Goal: Task Accomplishment & Management: Manage account settings

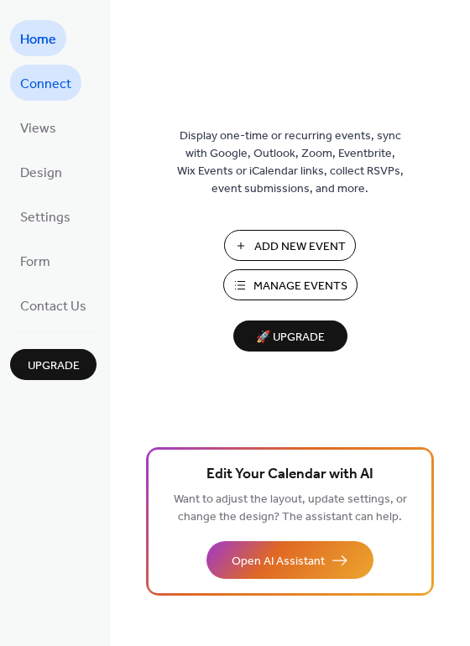
click at [51, 82] on span "Connect" at bounding box center [45, 84] width 51 height 26
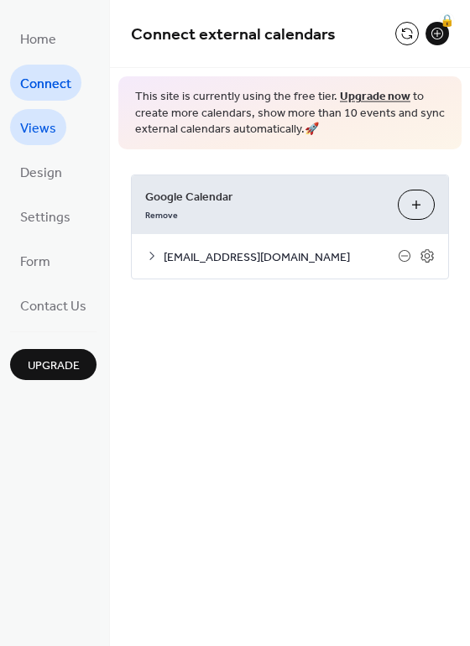
click at [39, 129] on span "Views" at bounding box center [38, 129] width 36 height 26
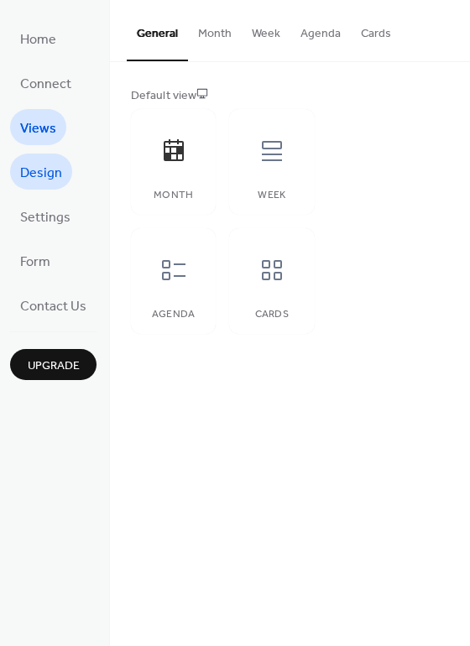
click at [37, 175] on span "Design" at bounding box center [41, 173] width 42 height 26
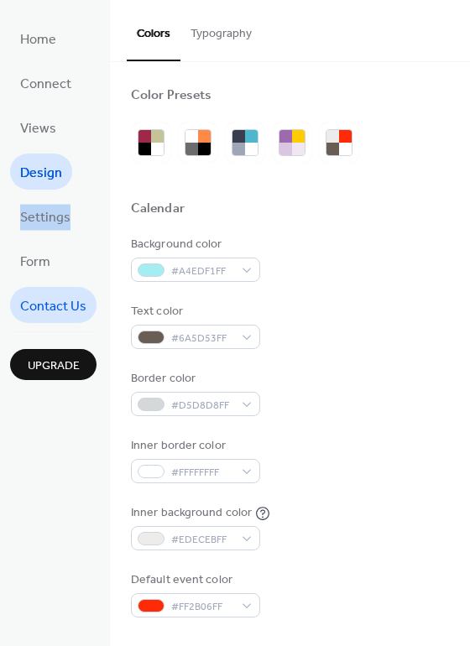
click at [55, 304] on span "Contact Us" at bounding box center [53, 307] width 66 height 26
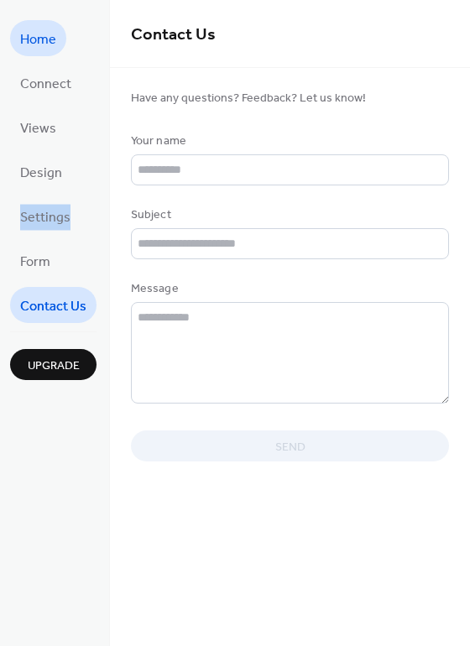
click at [46, 34] on span "Home" at bounding box center [38, 40] width 36 height 26
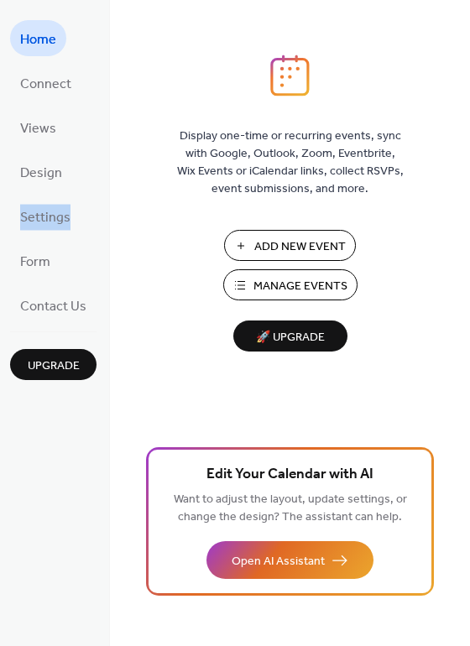
click at [39, 37] on span "Home" at bounding box center [38, 40] width 36 height 26
click at [278, 241] on span "Add New Event" at bounding box center [299, 247] width 91 height 18
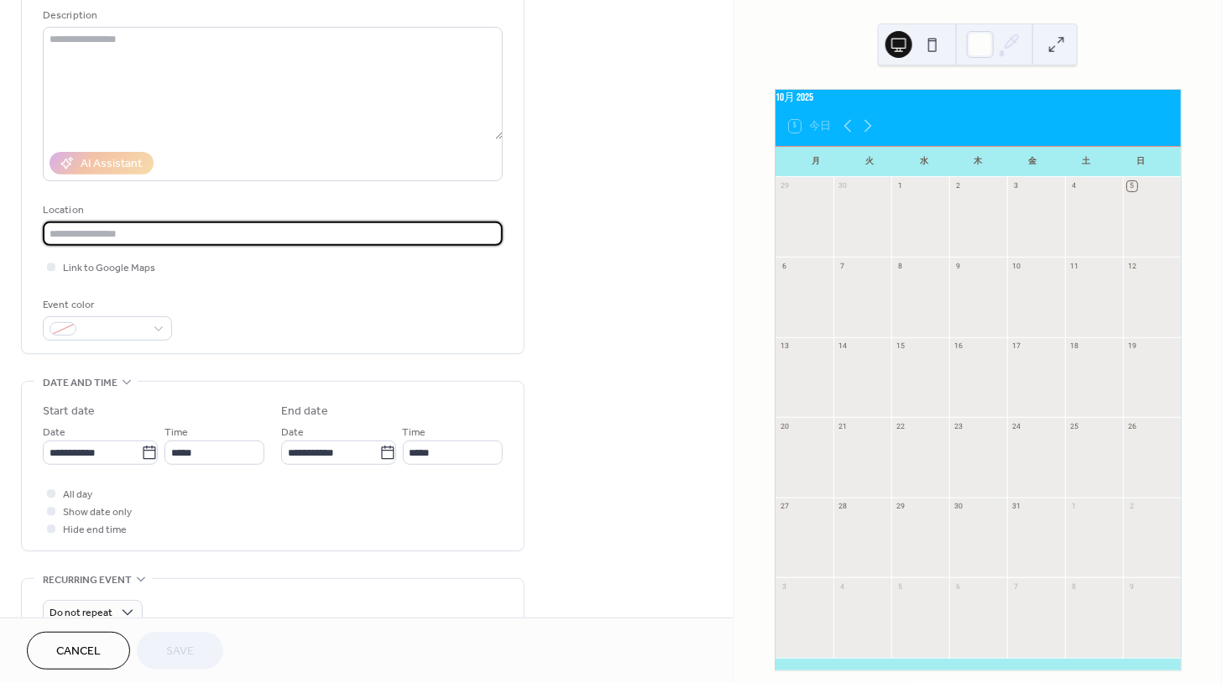
scroll to position [164, 0]
type input "*"
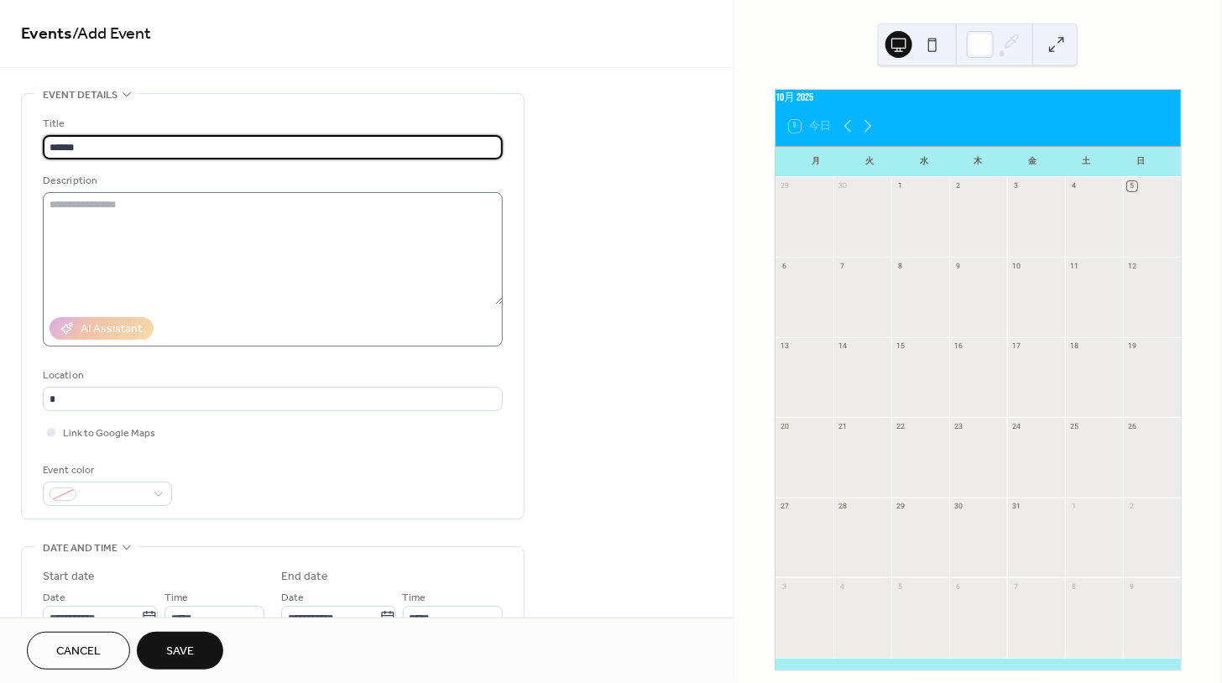
scroll to position [0, 0]
type input "******"
click at [160, 217] on textarea at bounding box center [273, 248] width 460 height 112
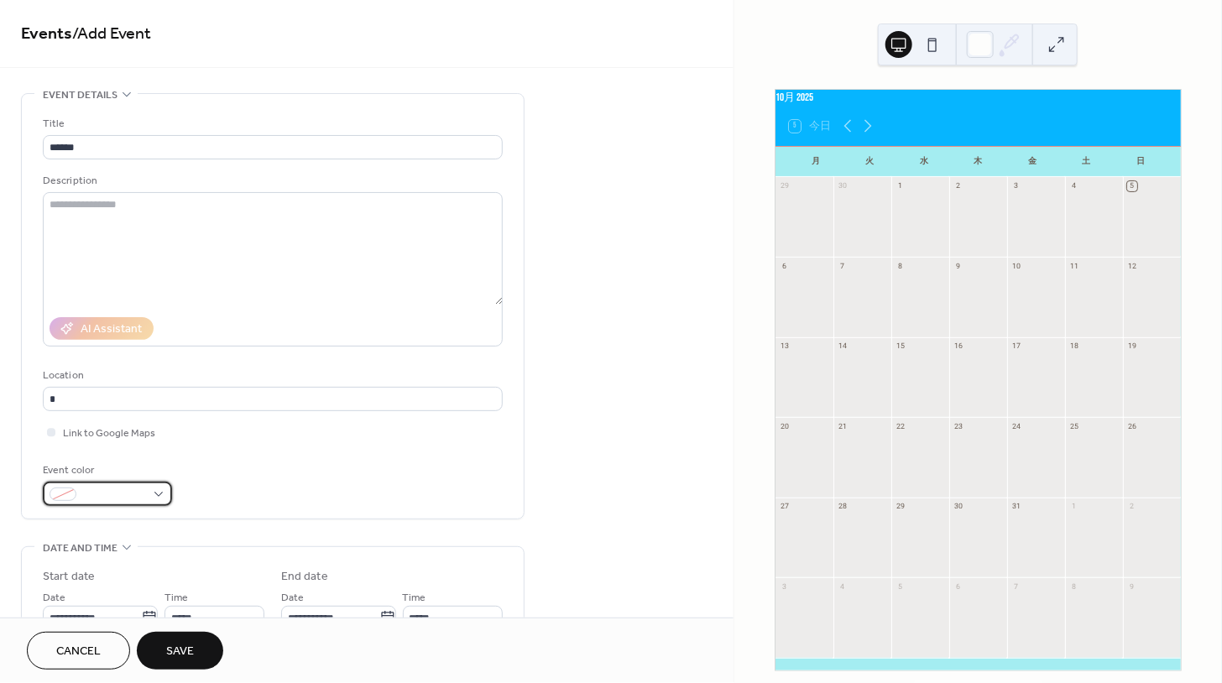
click at [157, 493] on div at bounding box center [107, 494] width 129 height 24
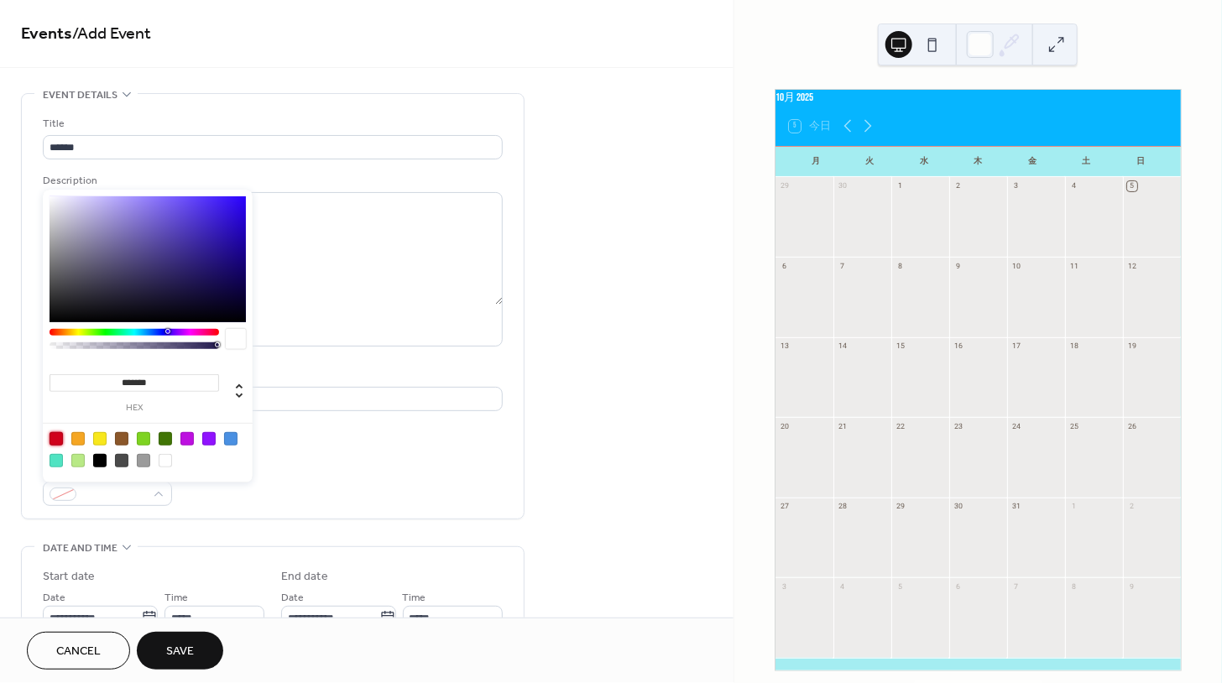
click at [56, 439] on div at bounding box center [56, 438] width 13 height 13
type input "*******"
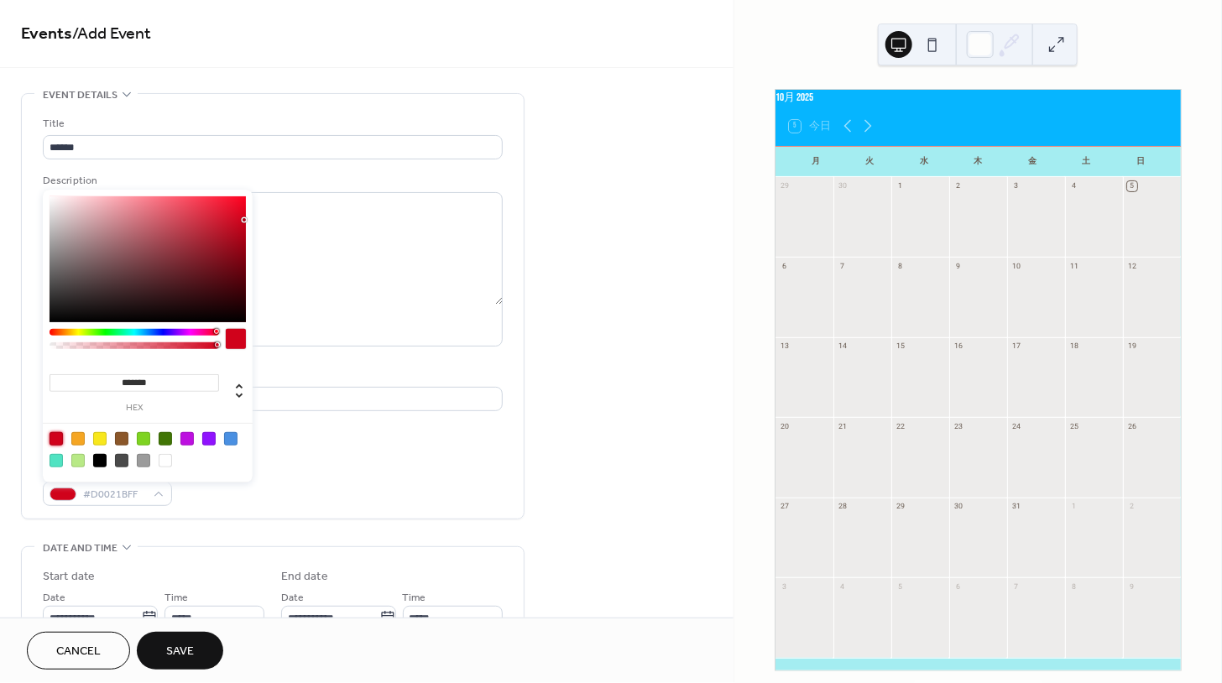
click at [326, 316] on div "AI Assistant" at bounding box center [273, 329] width 460 height 36
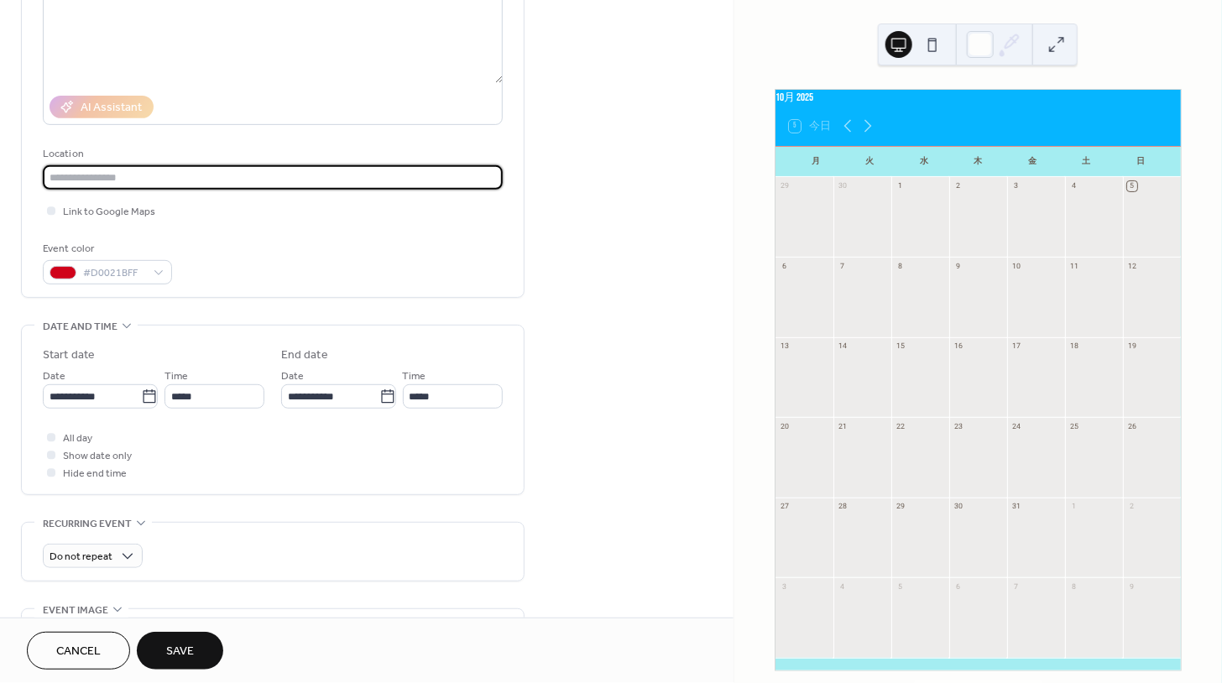
scroll to position [242, 0]
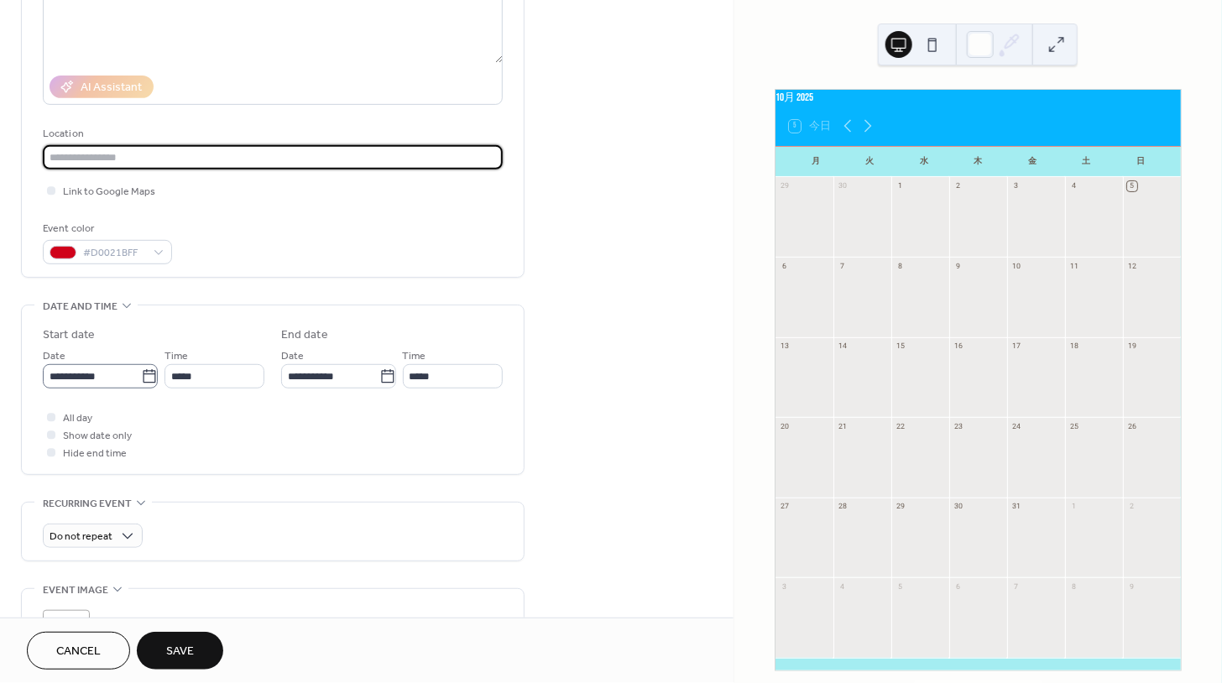
drag, startPoint x: 86, startPoint y: 402, endPoint x: 115, endPoint y: 377, distance: 38.1
click at [77, 373] on div "**********" at bounding box center [273, 356] width 504 height 1010
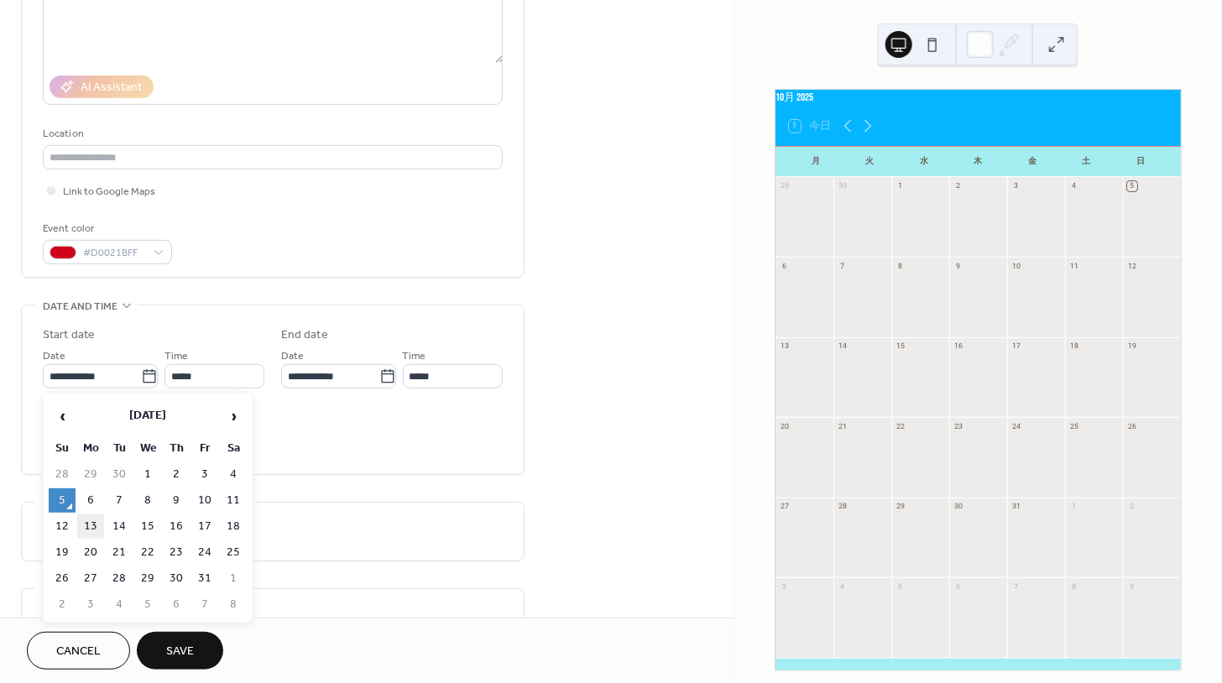
click at [90, 529] on td "13" at bounding box center [90, 526] width 27 height 24
type input "**********"
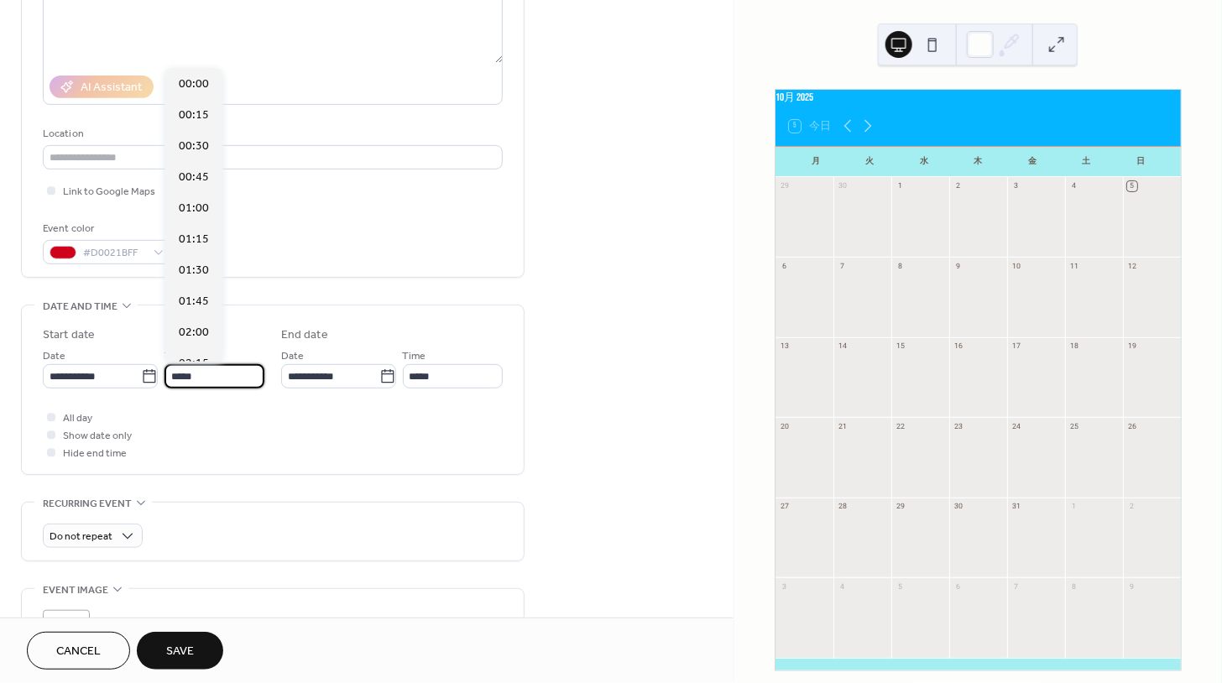
click at [207, 377] on input "*****" at bounding box center [214, 376] width 100 height 24
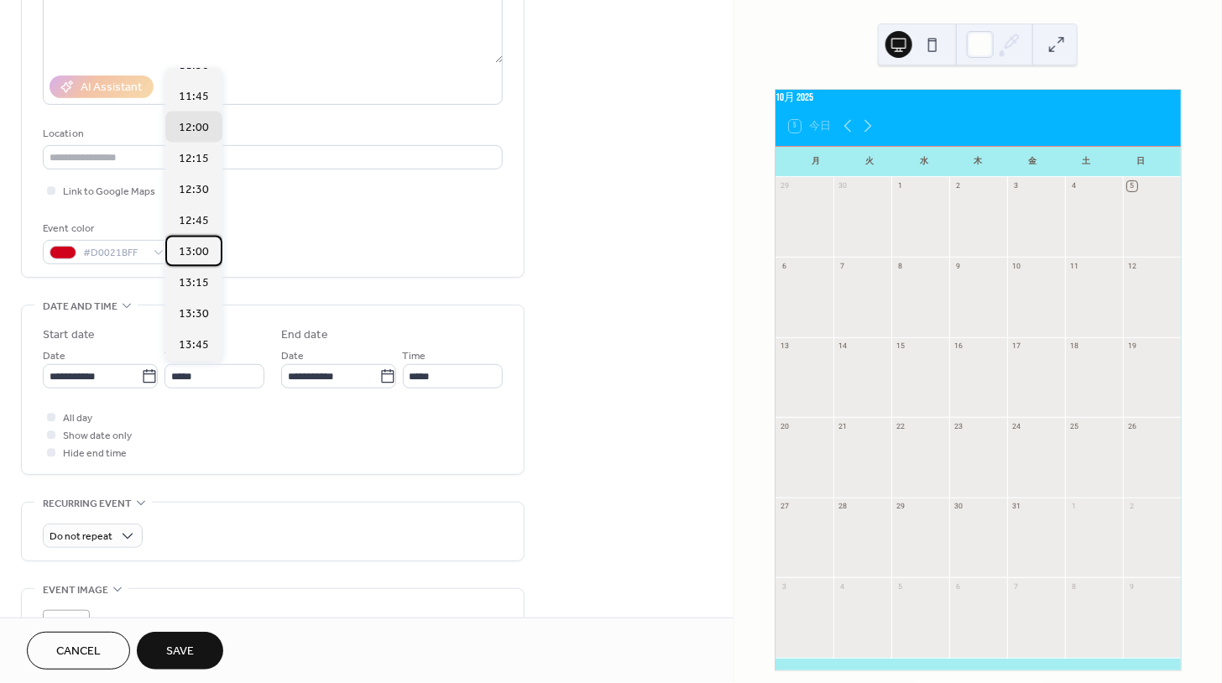
drag, startPoint x: 215, startPoint y: 216, endPoint x: 217, endPoint y: 191, distance: 24.4
click at [217, 191] on div "00:00 00:15 00:30 00:45 01:00 01:15 01:30 01:45 02:00 02:15 02:30 02:45 03:00 0…" at bounding box center [193, 215] width 57 height 294
click at [196, 175] on span "10:30" at bounding box center [194, 184] width 30 height 18
type input "*****"
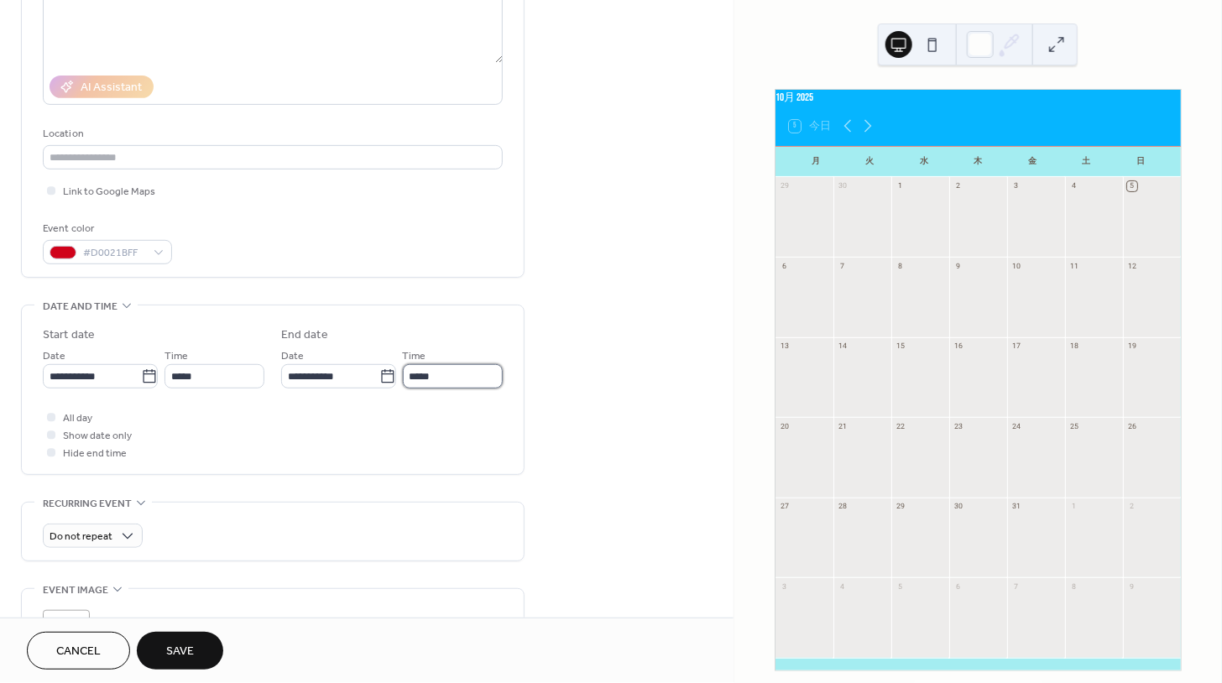
click at [435, 377] on input "*****" at bounding box center [453, 376] width 100 height 24
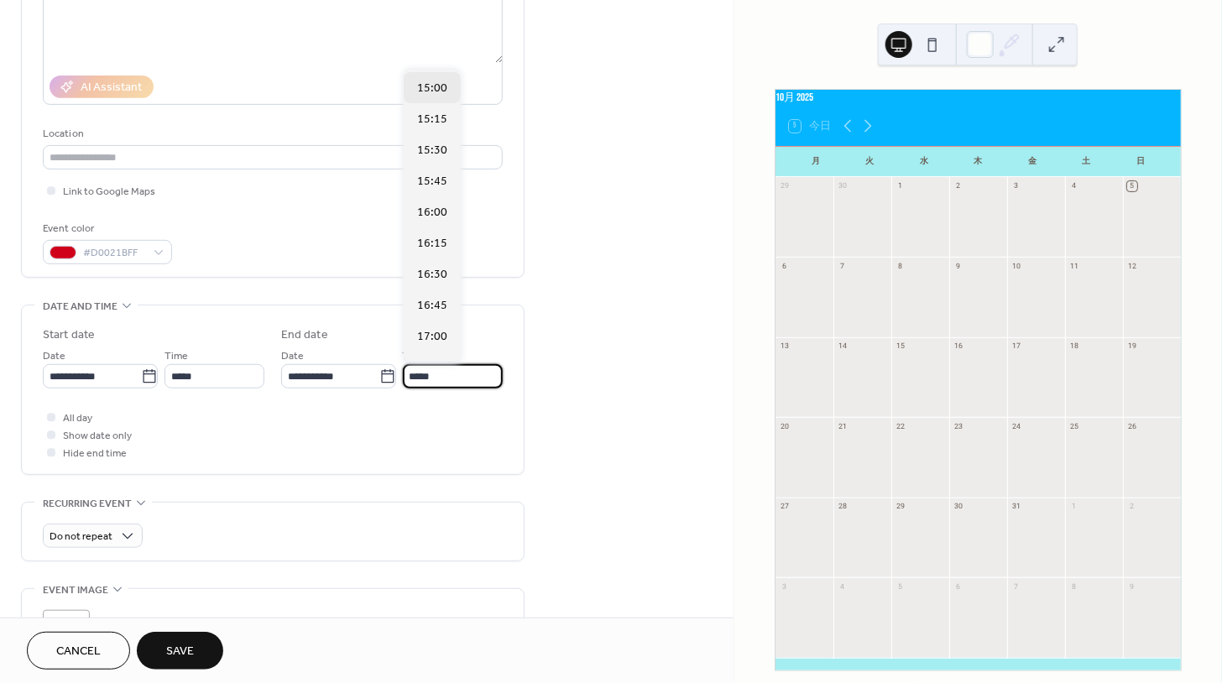
scroll to position [533, 0]
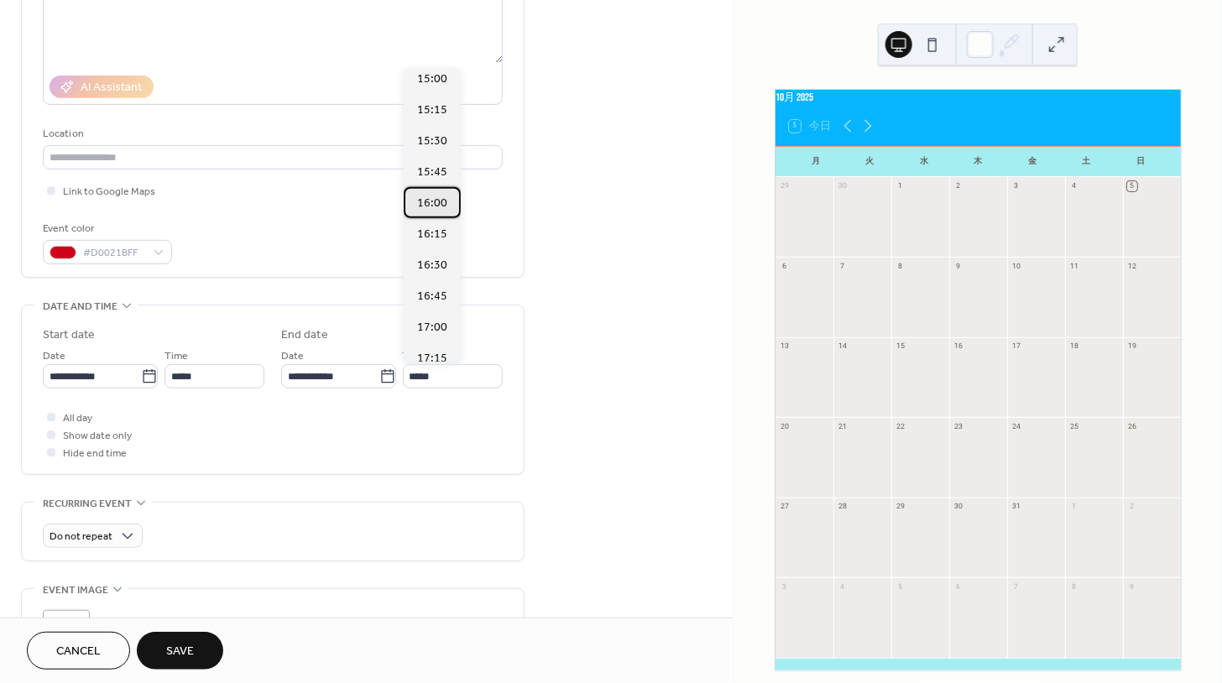
click at [416, 187] on div "16:00" at bounding box center [432, 202] width 57 height 31
type input "*****"
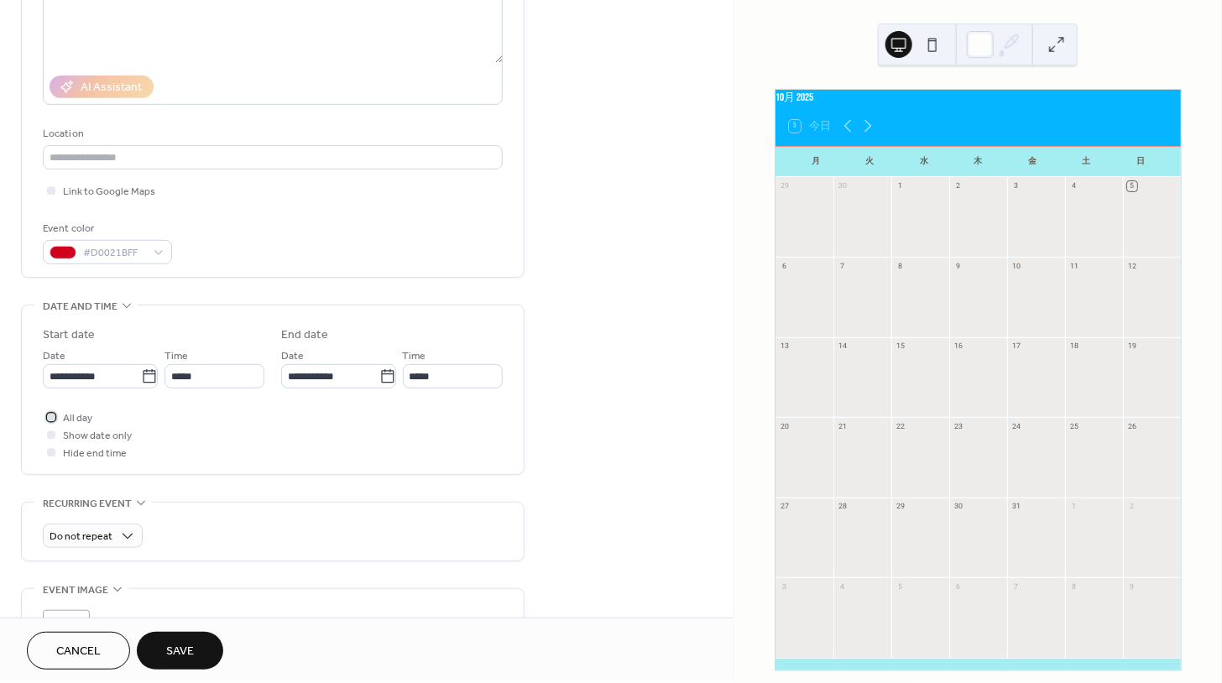
click at [49, 413] on div at bounding box center [51, 417] width 8 height 8
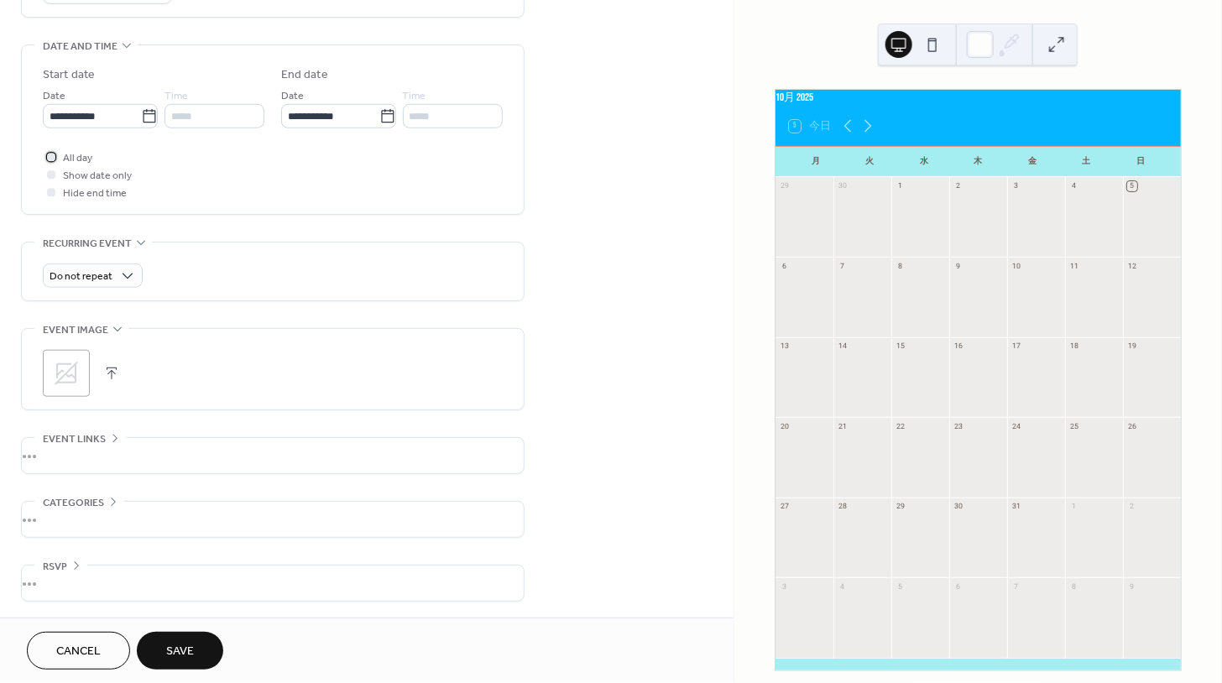
scroll to position [501, 0]
click at [178, 650] on span "Save" at bounding box center [180, 653] width 28 height 18
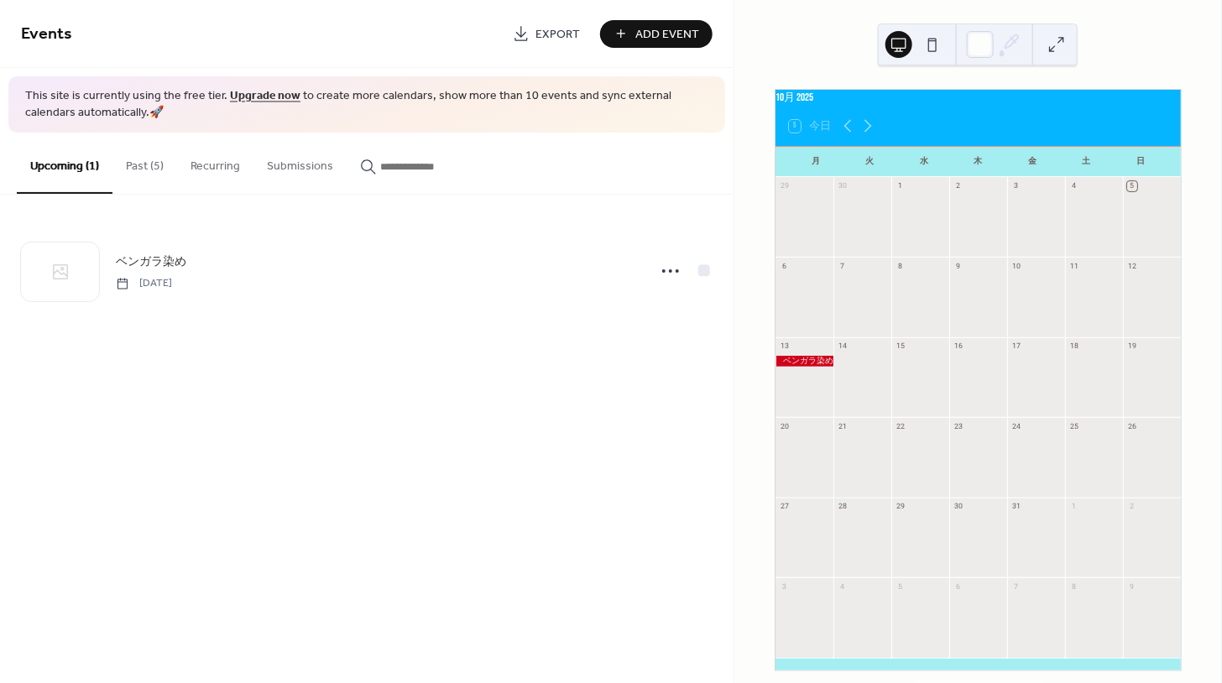
click at [150, 166] on button "Past (5)" at bounding box center [144, 163] width 65 height 60
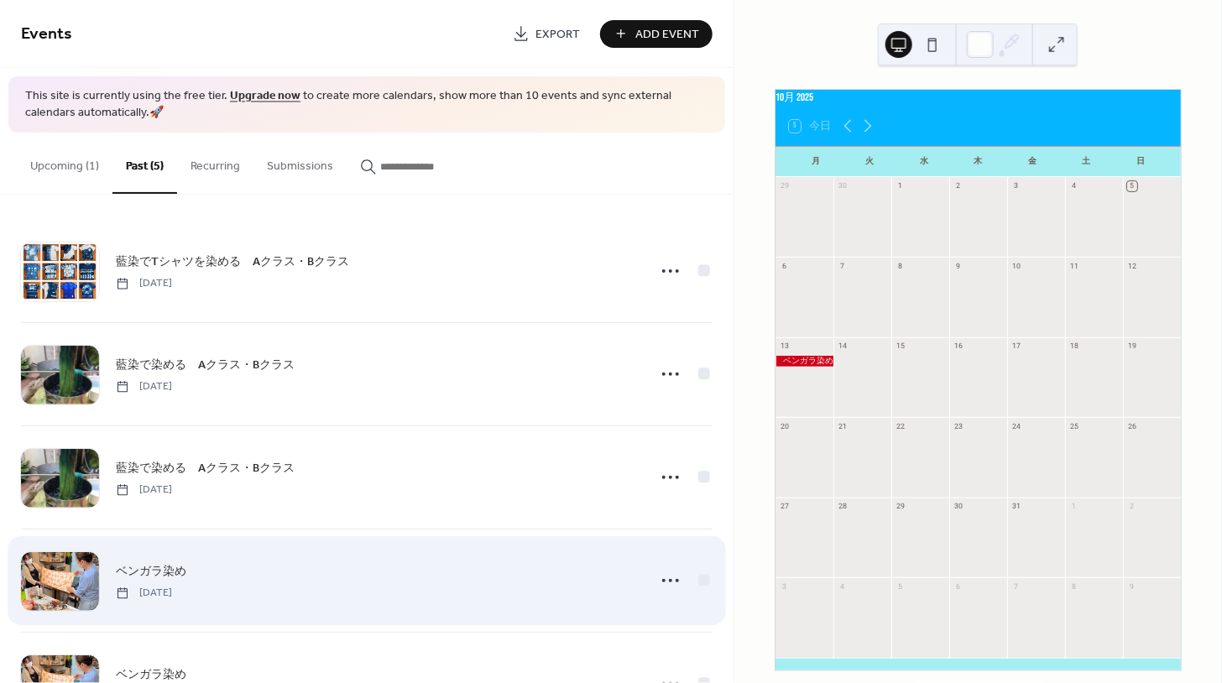
click at [153, 566] on span "ベンガラ染め" at bounding box center [151, 572] width 70 height 18
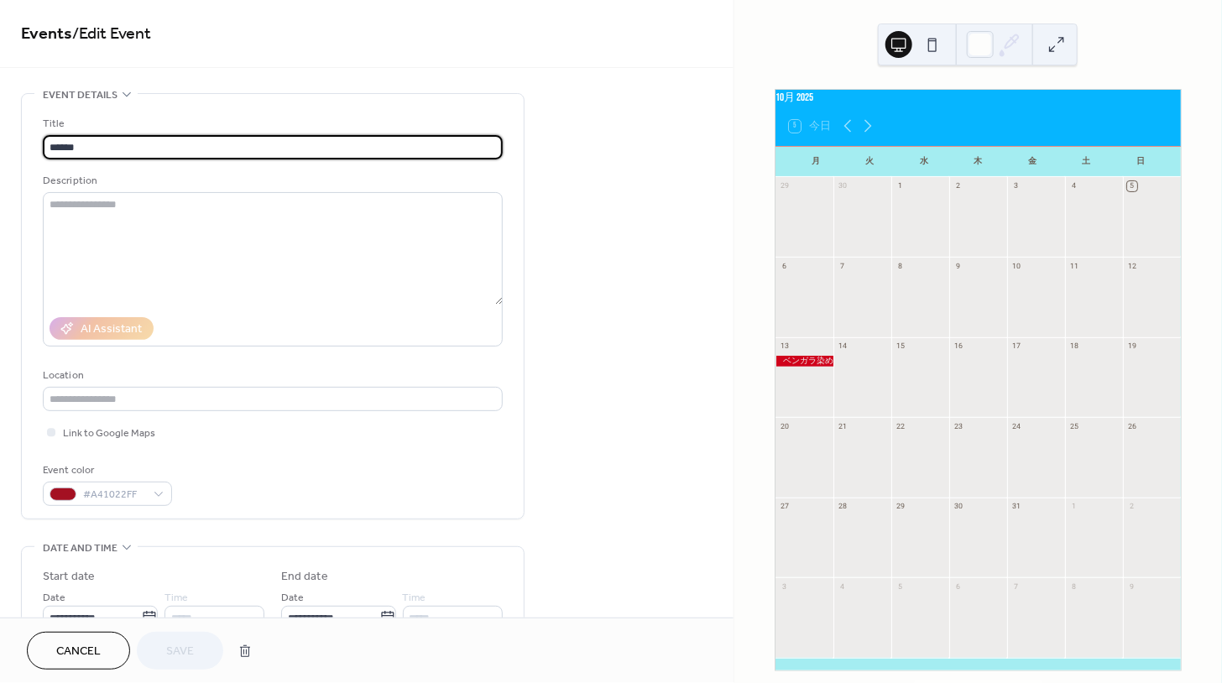
scroll to position [52, 0]
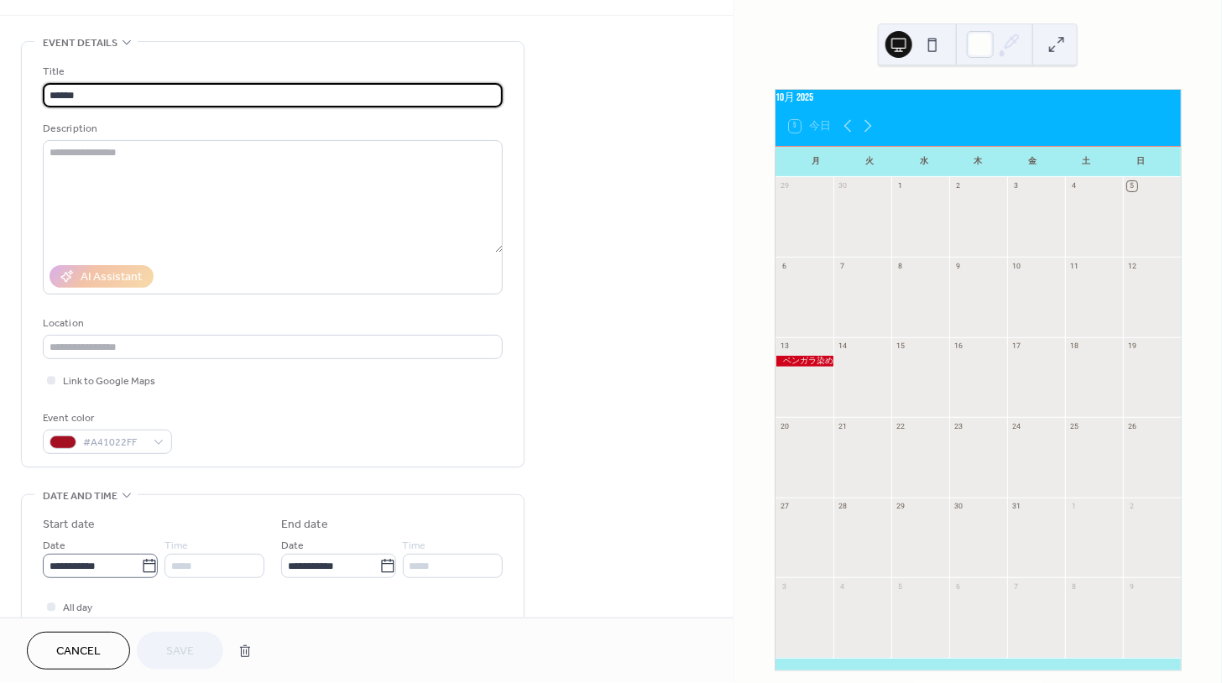
click at [148, 567] on icon at bounding box center [149, 566] width 17 height 17
click at [141, 567] on input "**********" at bounding box center [92, 566] width 98 height 24
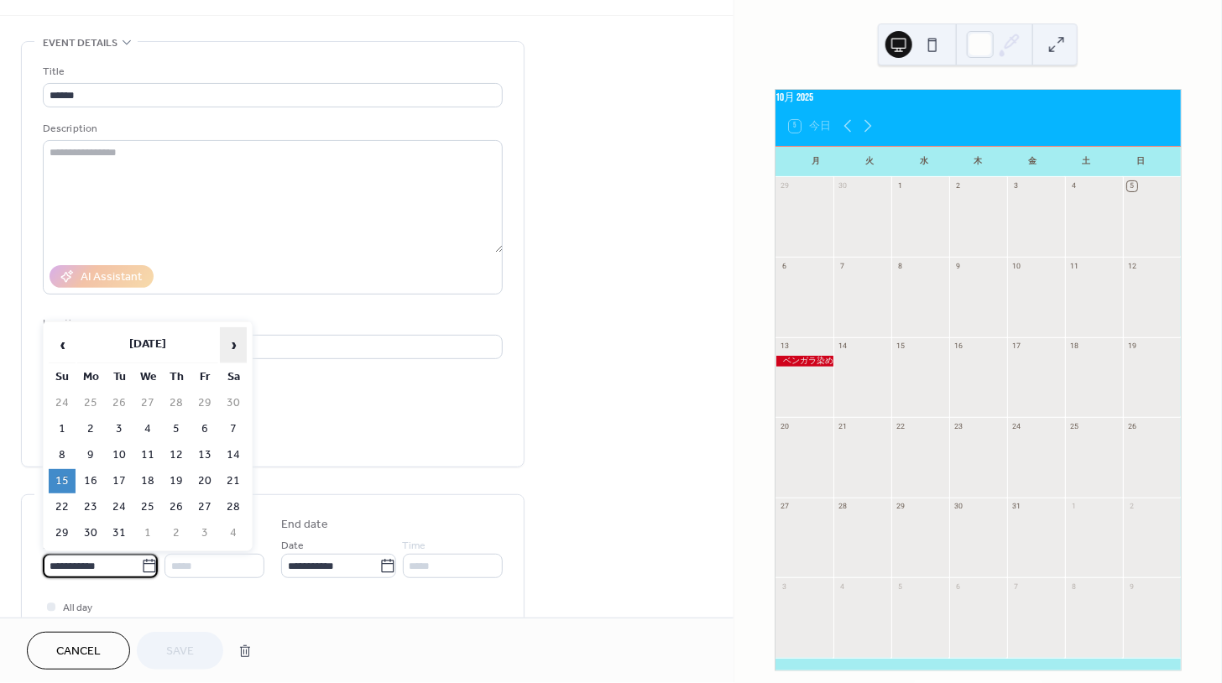
click at [232, 347] on span "›" at bounding box center [233, 345] width 25 height 34
click at [92, 459] on td "13" at bounding box center [90, 455] width 27 height 24
type input "**********"
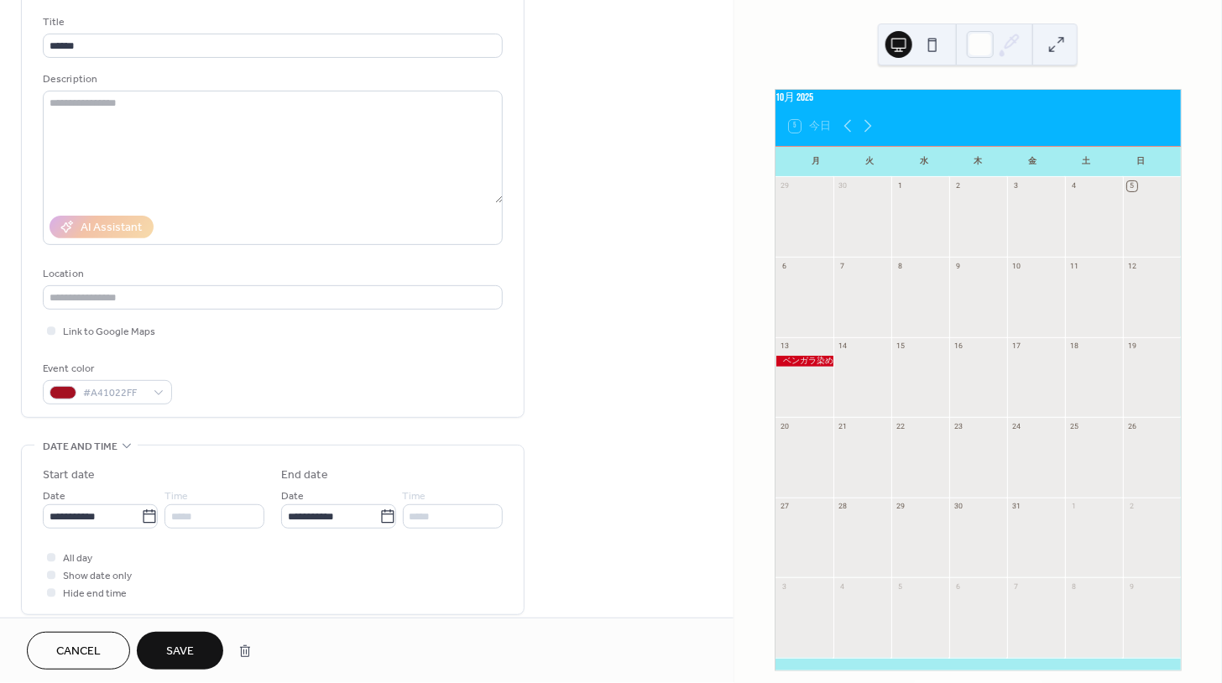
scroll to position [187, 0]
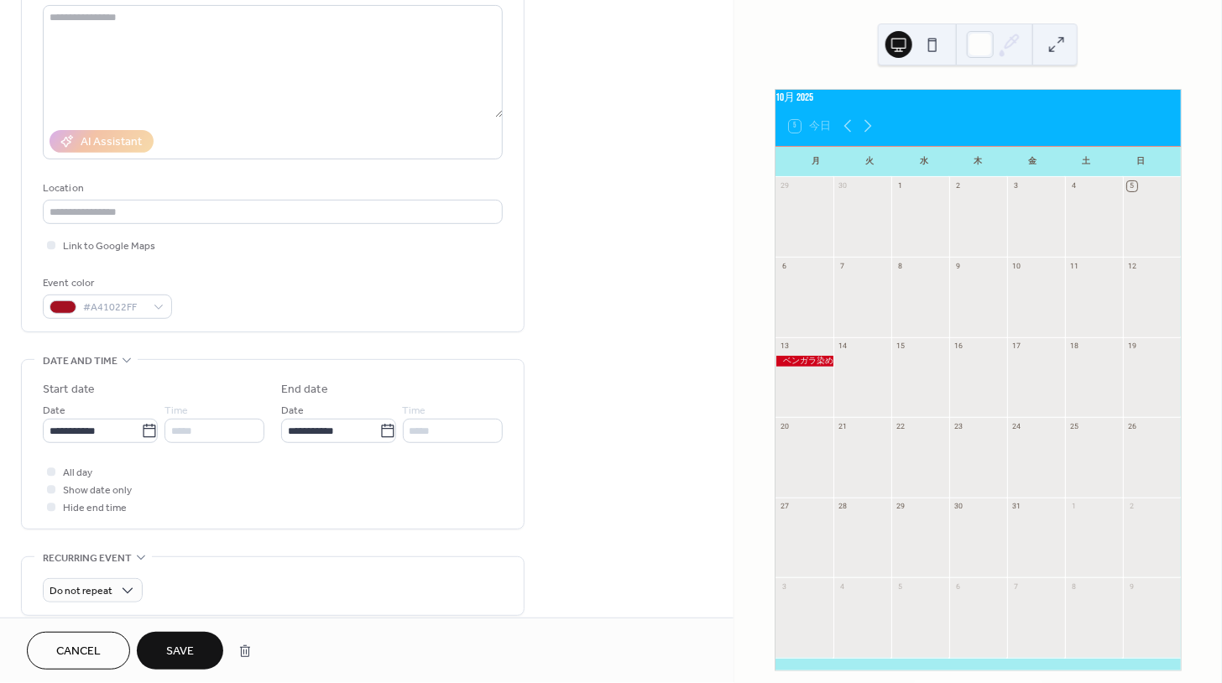
click at [183, 655] on span "Save" at bounding box center [180, 653] width 28 height 18
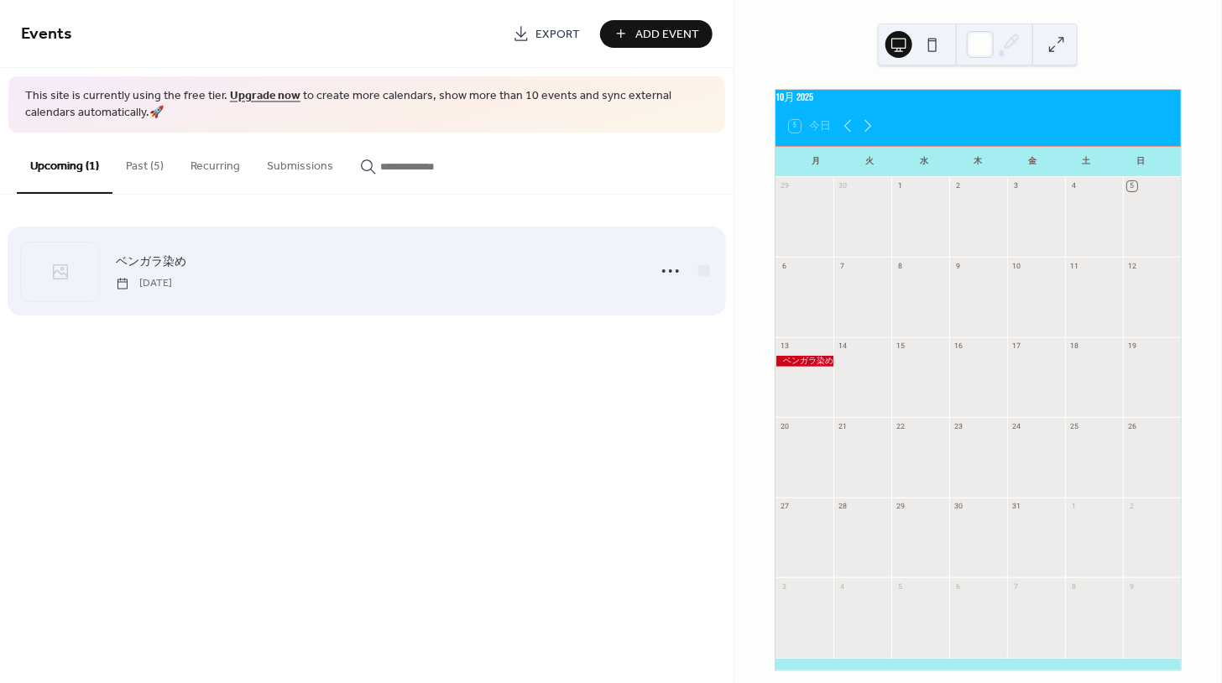
click at [555, 269] on div "ベンガラ染め Monday, October 13, 2025" at bounding box center [376, 272] width 520 height 38
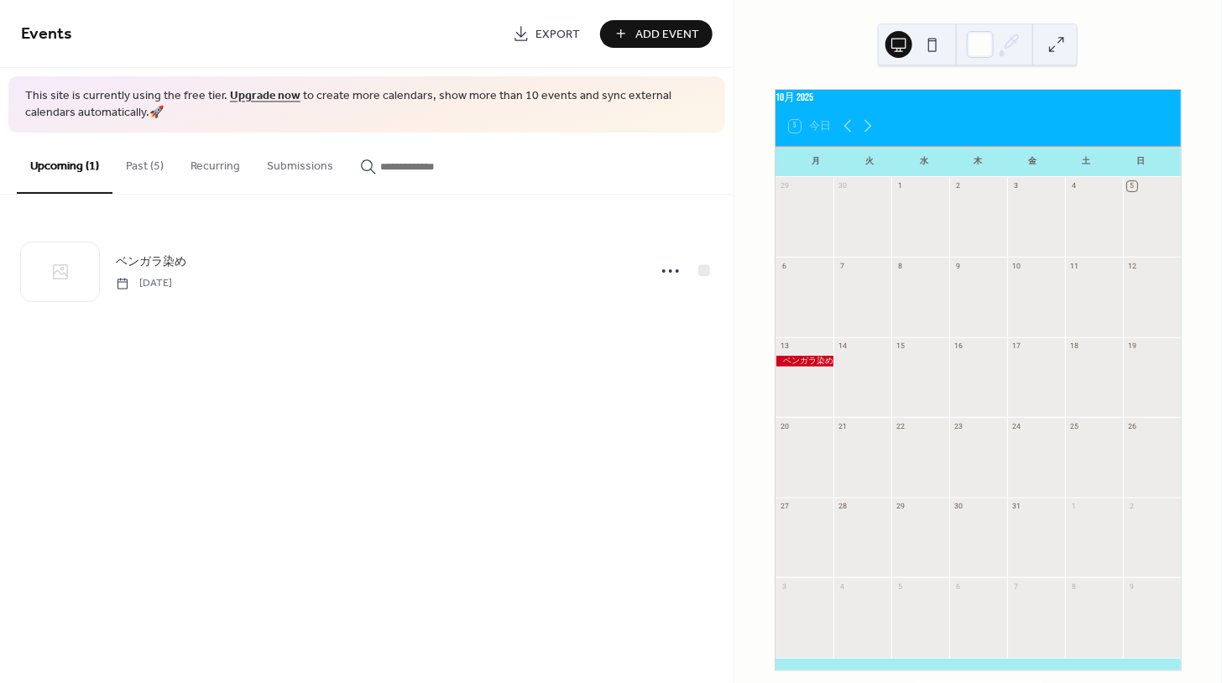
click at [818, 367] on div at bounding box center [804, 361] width 58 height 11
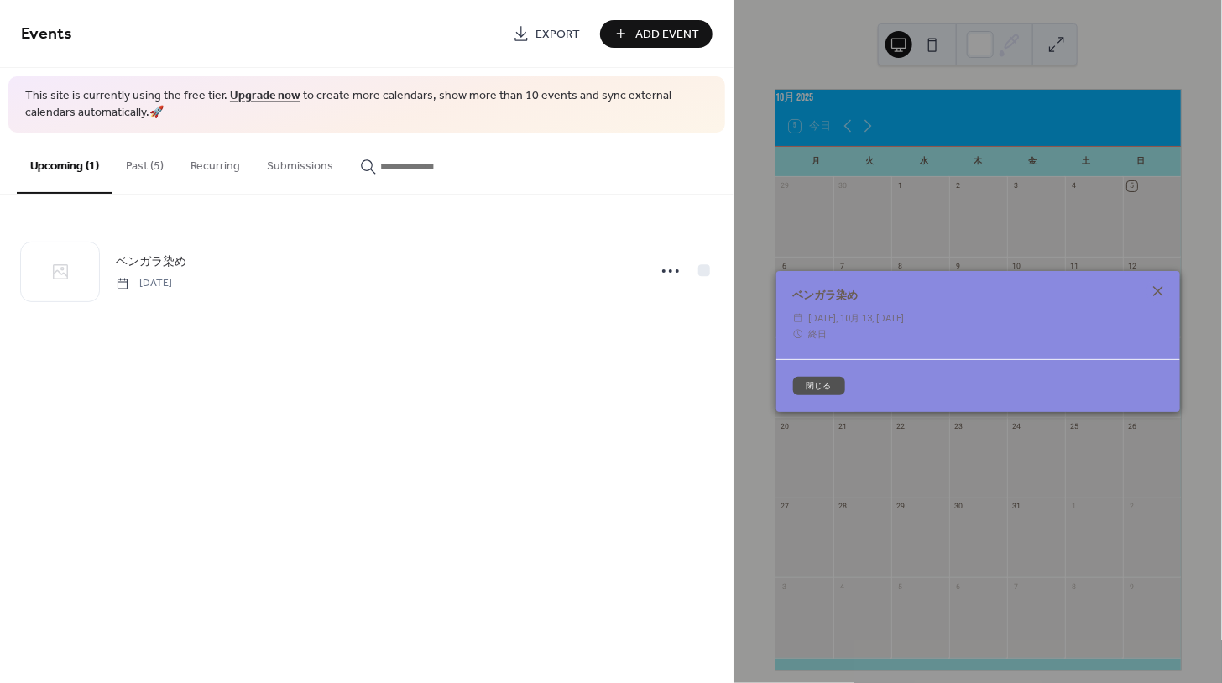
click at [1156, 283] on icon at bounding box center [1158, 291] width 20 height 20
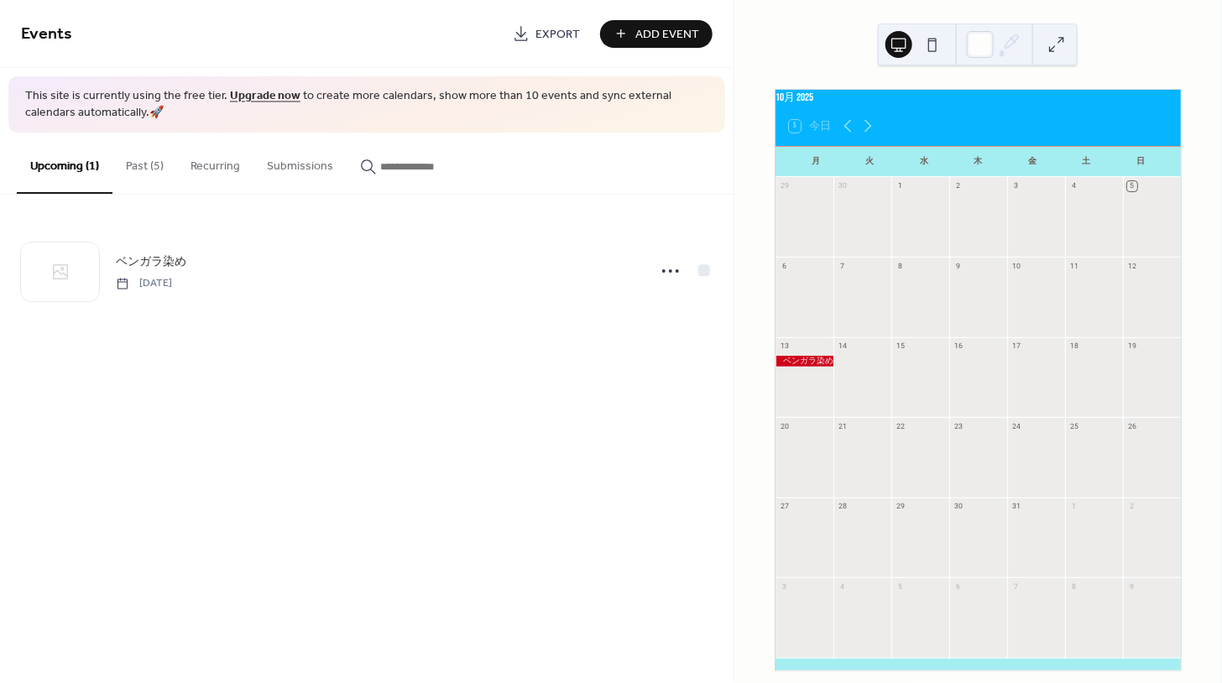
click at [65, 169] on button "Upcoming (1)" at bounding box center [65, 163] width 96 height 61
click at [805, 367] on div at bounding box center [804, 361] width 58 height 11
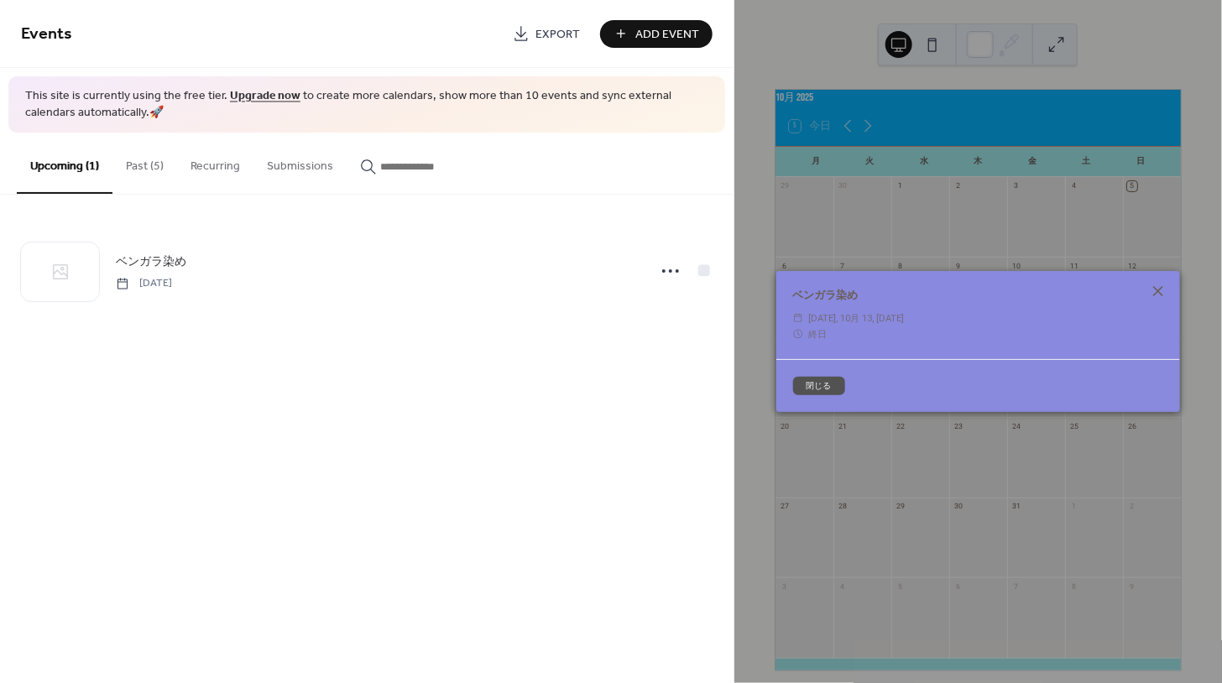
click at [1156, 295] on icon at bounding box center [1158, 291] width 20 height 20
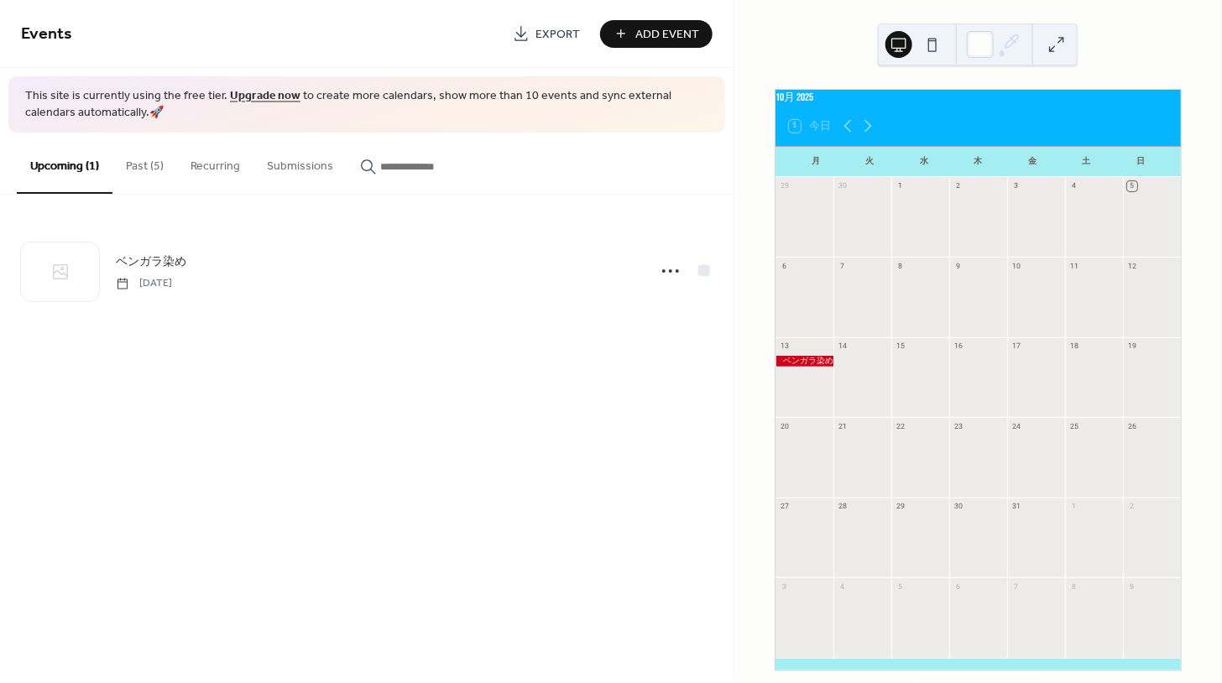
click at [141, 171] on button "Past (5)" at bounding box center [144, 163] width 65 height 60
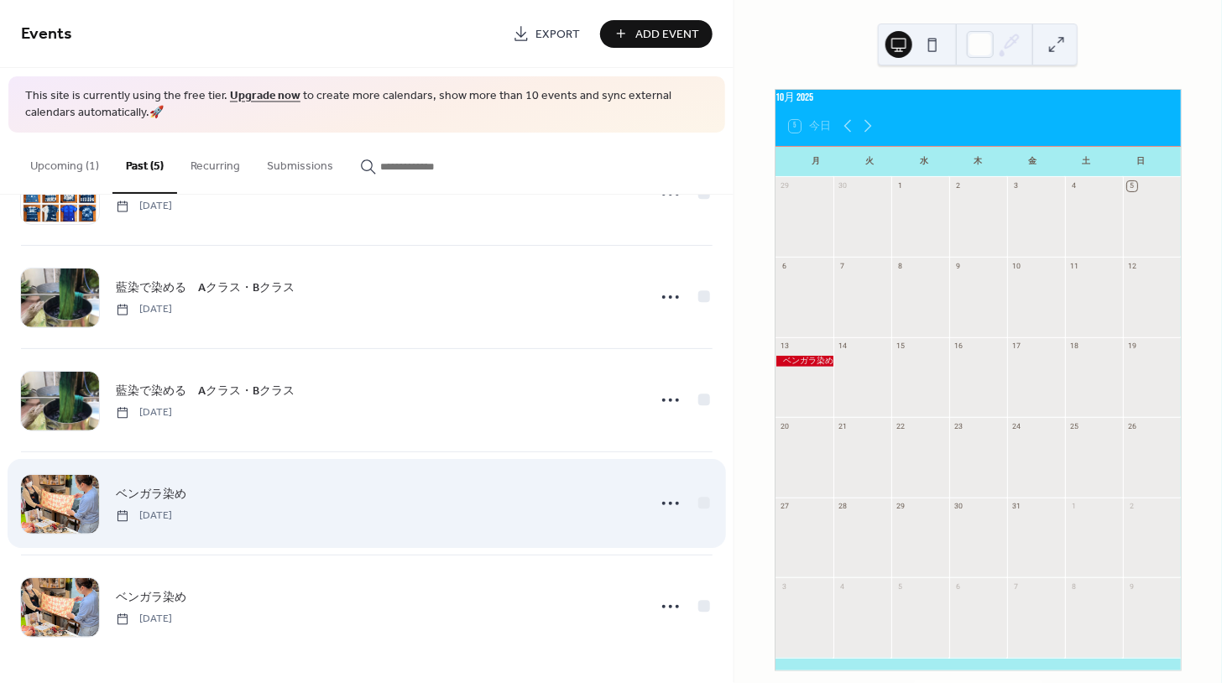
scroll to position [76, 0]
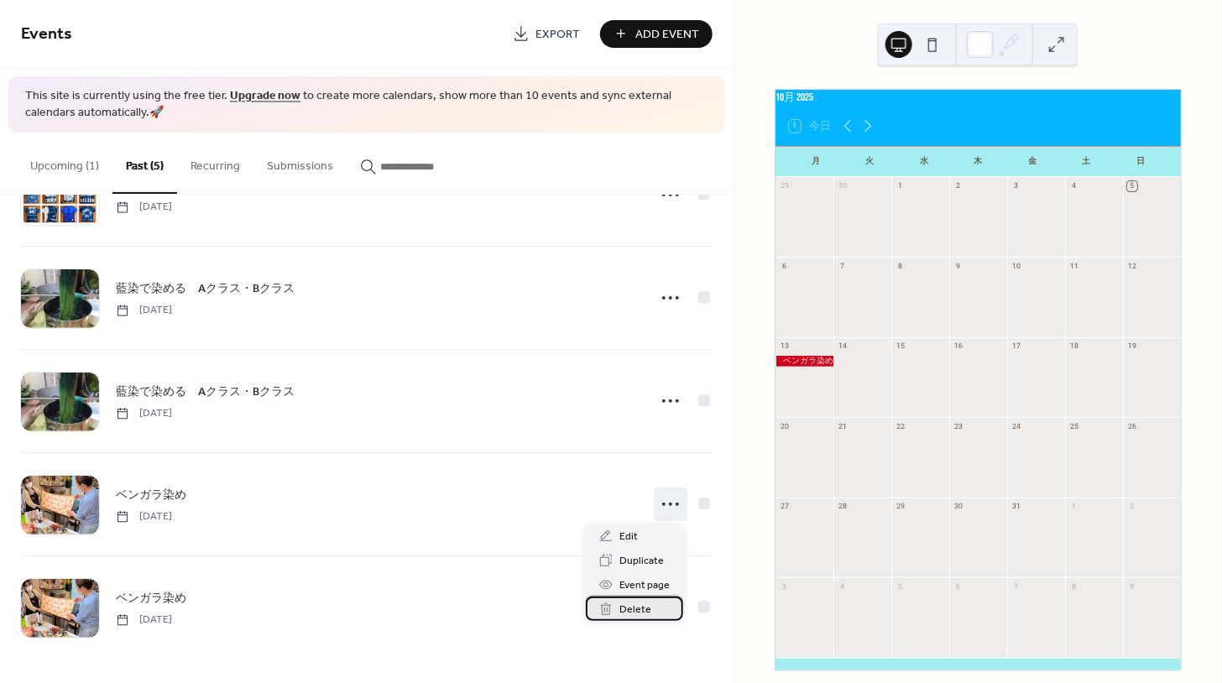
click at [622, 608] on span "Delete" at bounding box center [635, 611] width 32 height 18
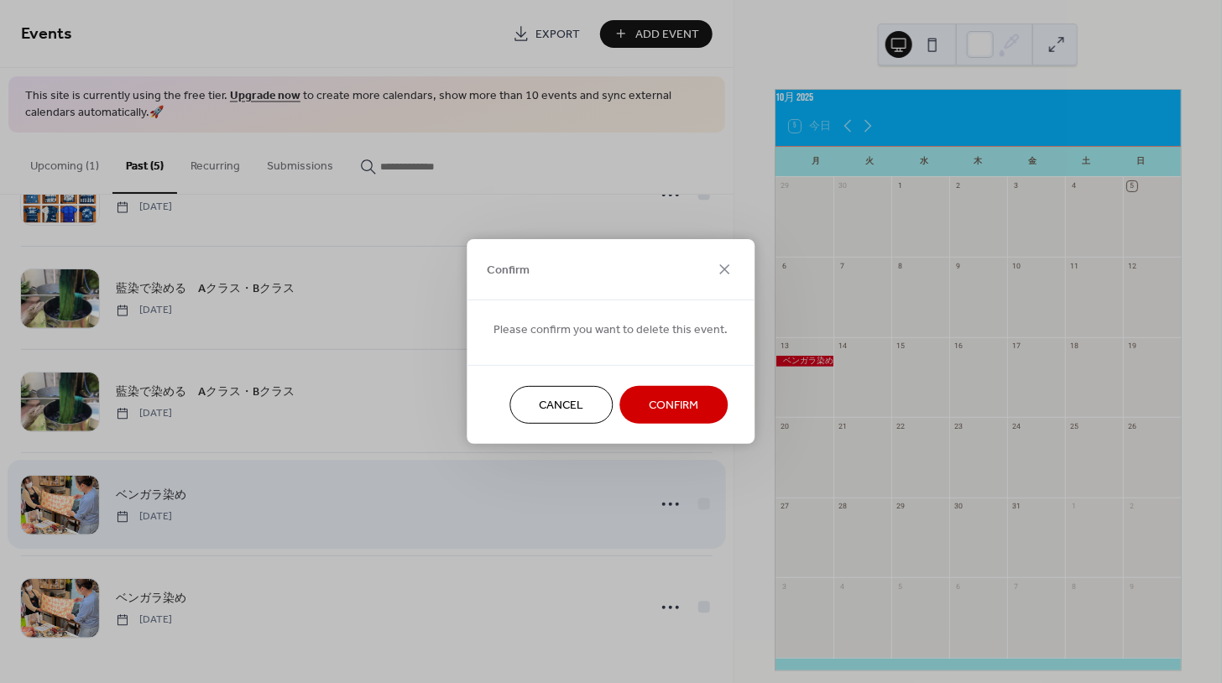
drag, startPoint x: 541, startPoint y: 410, endPoint x: 634, endPoint y: 529, distance: 150.6
click at [541, 410] on span "Cancel" at bounding box center [562, 407] width 44 height 18
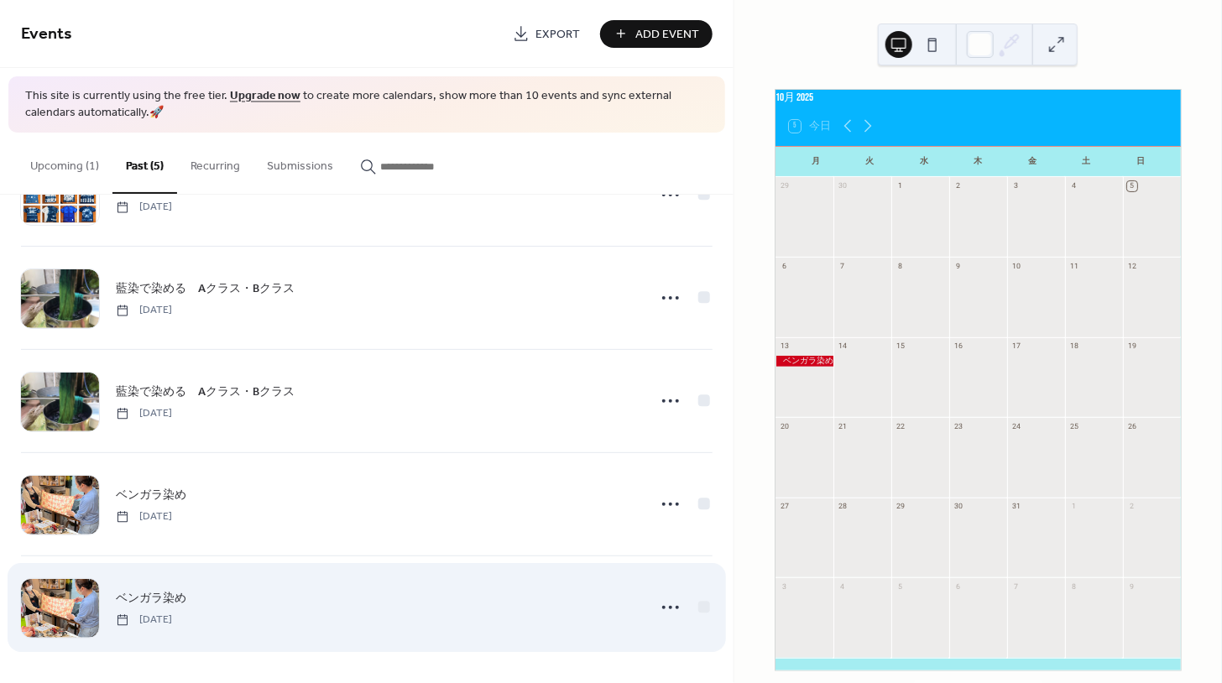
click at [614, 601] on div "ベンガラ染め Saturday, December 14, 2024" at bounding box center [376, 608] width 520 height 38
click at [698, 610] on div at bounding box center [704, 608] width 12 height 12
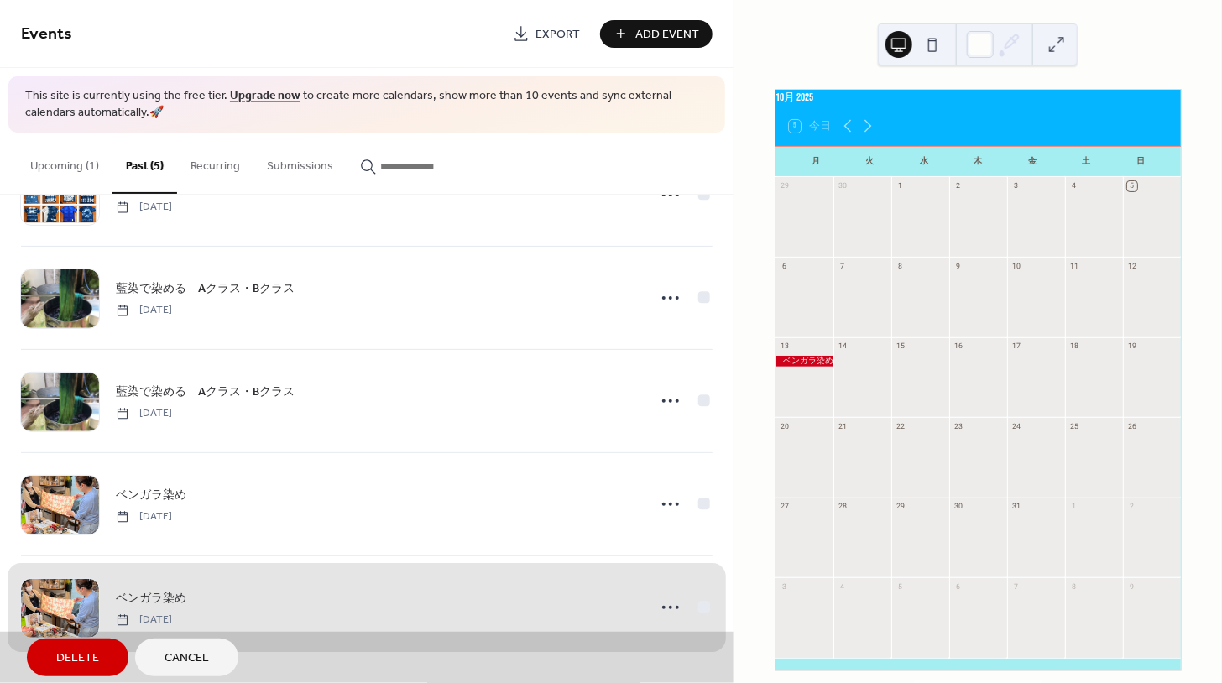
click at [83, 662] on span "Delete" at bounding box center [77, 659] width 43 height 18
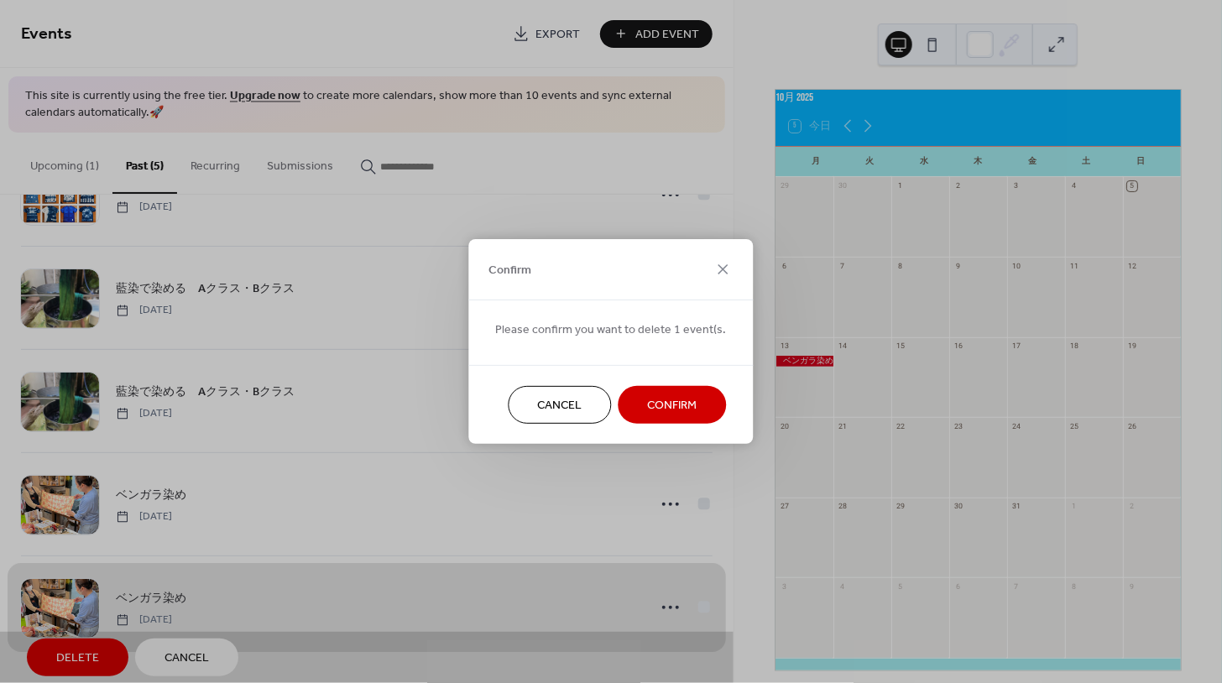
click at [639, 410] on button "Confirm" at bounding box center [672, 405] width 108 height 38
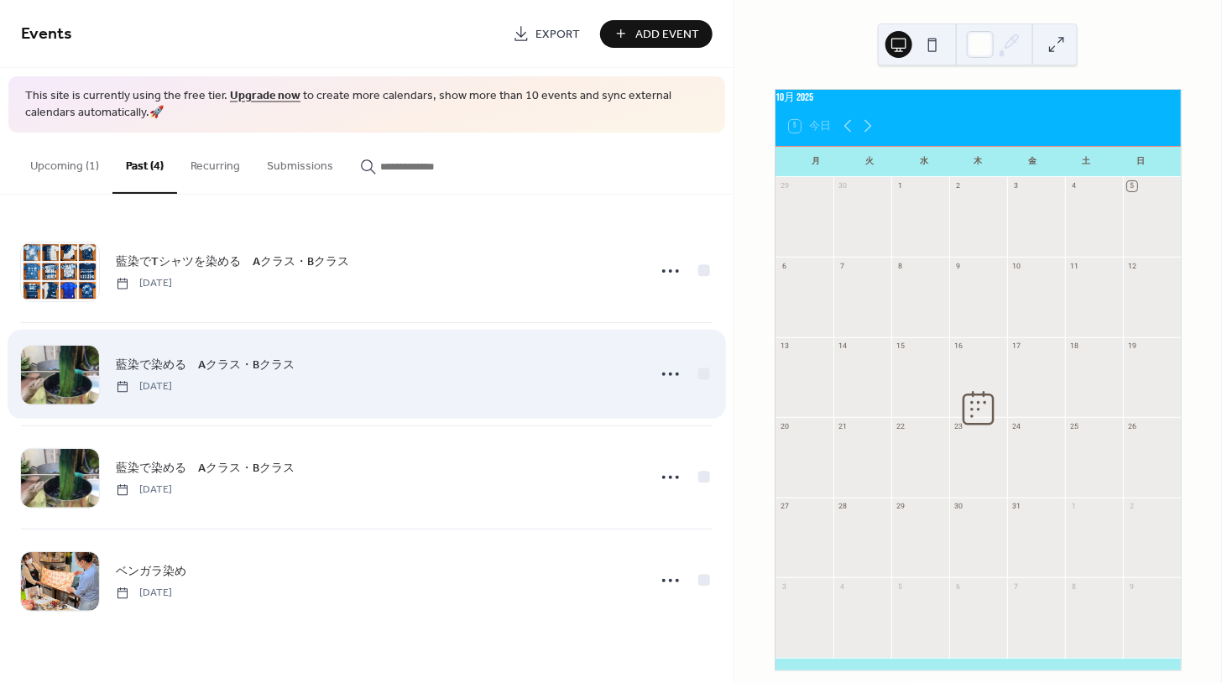
scroll to position [0, 0]
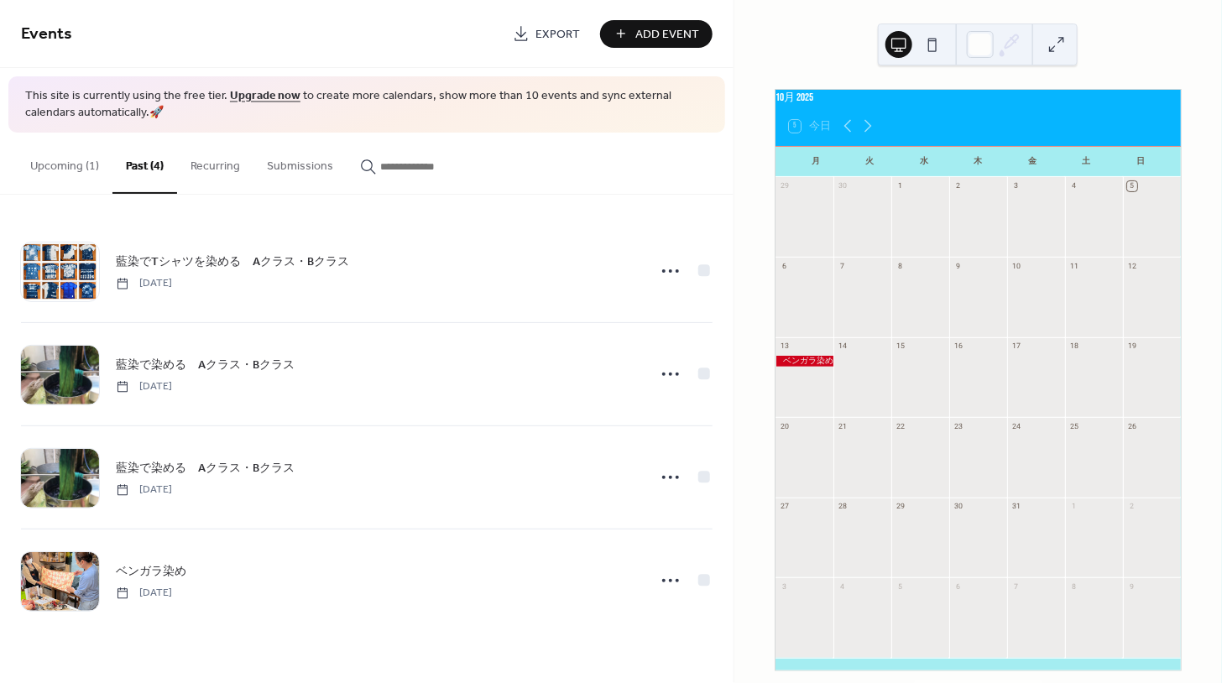
click at [809, 367] on div at bounding box center [804, 361] width 58 height 11
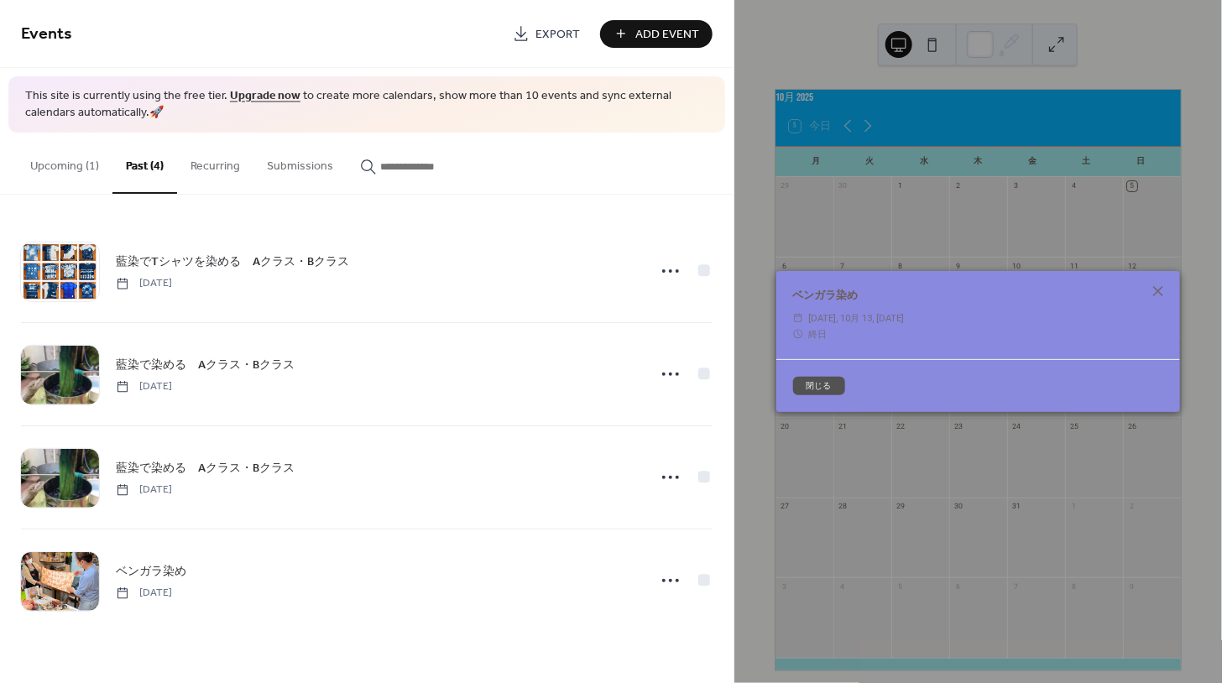
click at [820, 388] on button "閉じる" at bounding box center [819, 386] width 52 height 18
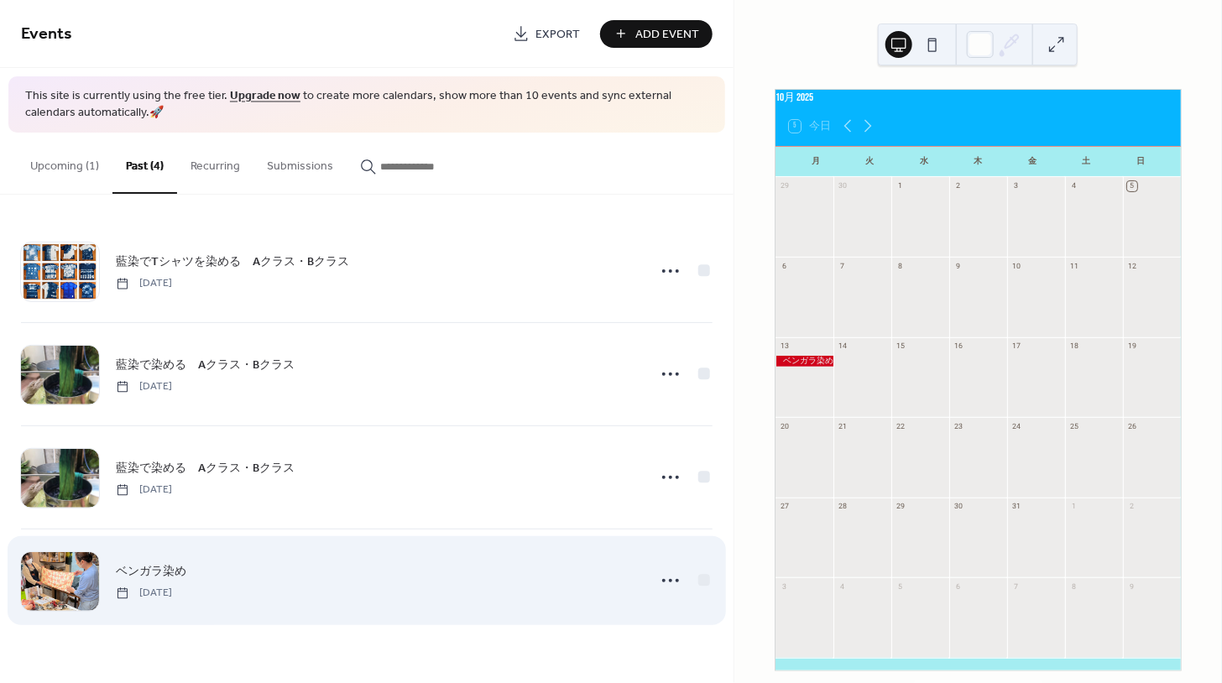
click at [372, 583] on div "ベンガラ染め Monday, January 13, 2025" at bounding box center [376, 581] width 520 height 38
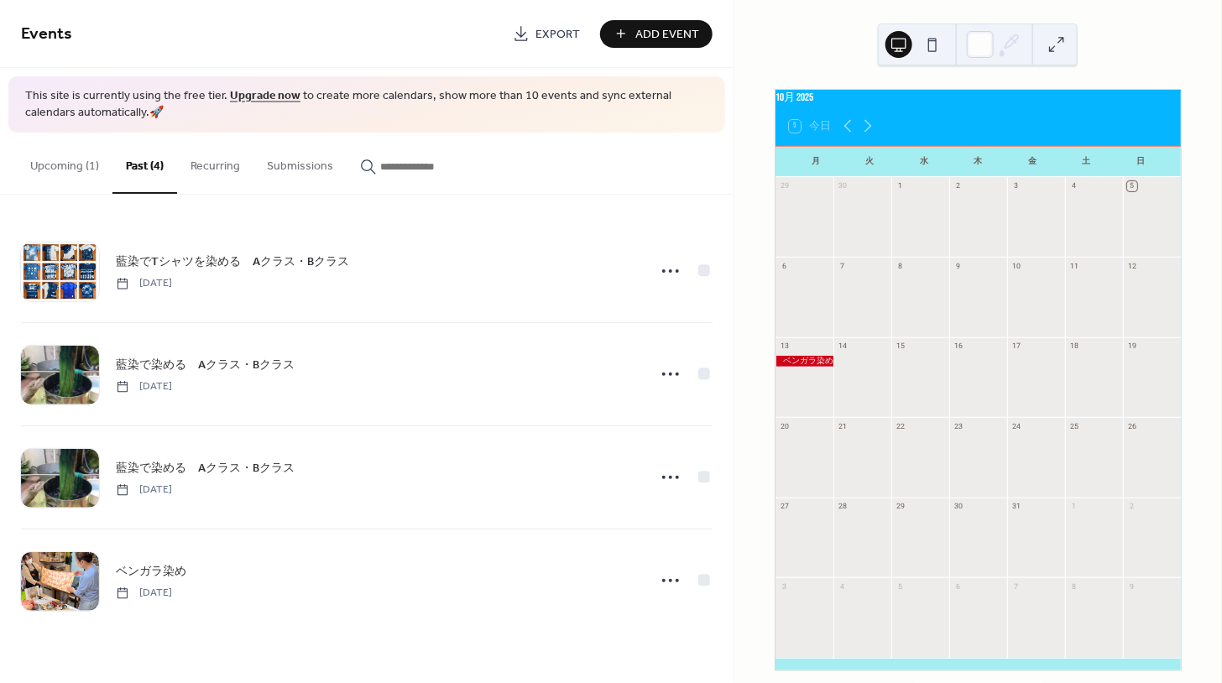
click at [45, 160] on button "Upcoming (1)" at bounding box center [65, 163] width 96 height 60
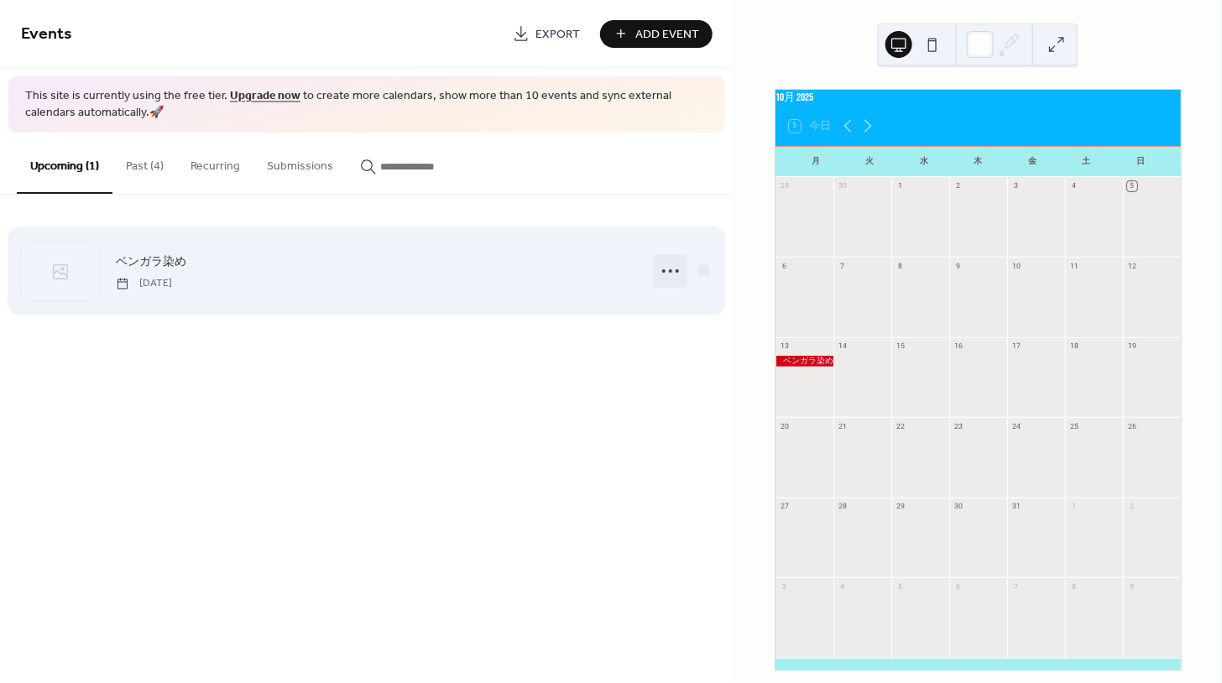
click at [669, 269] on circle at bounding box center [670, 270] width 3 height 3
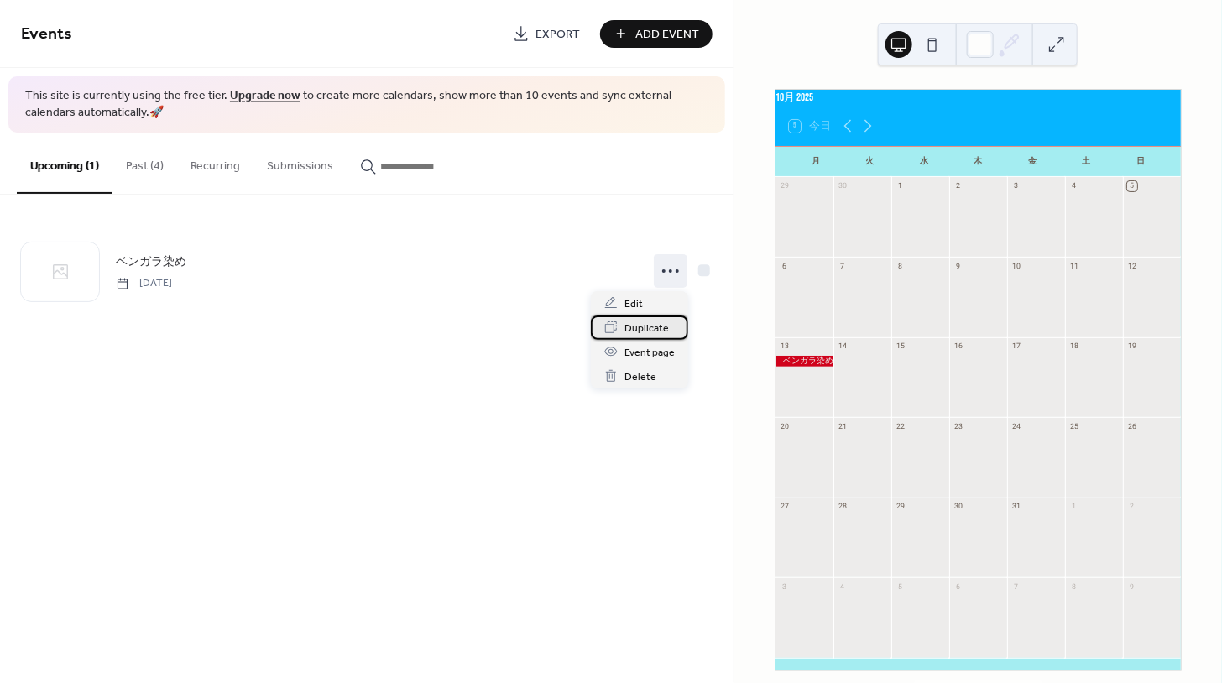
click at [652, 321] on span "Duplicate" at bounding box center [646, 329] width 44 height 18
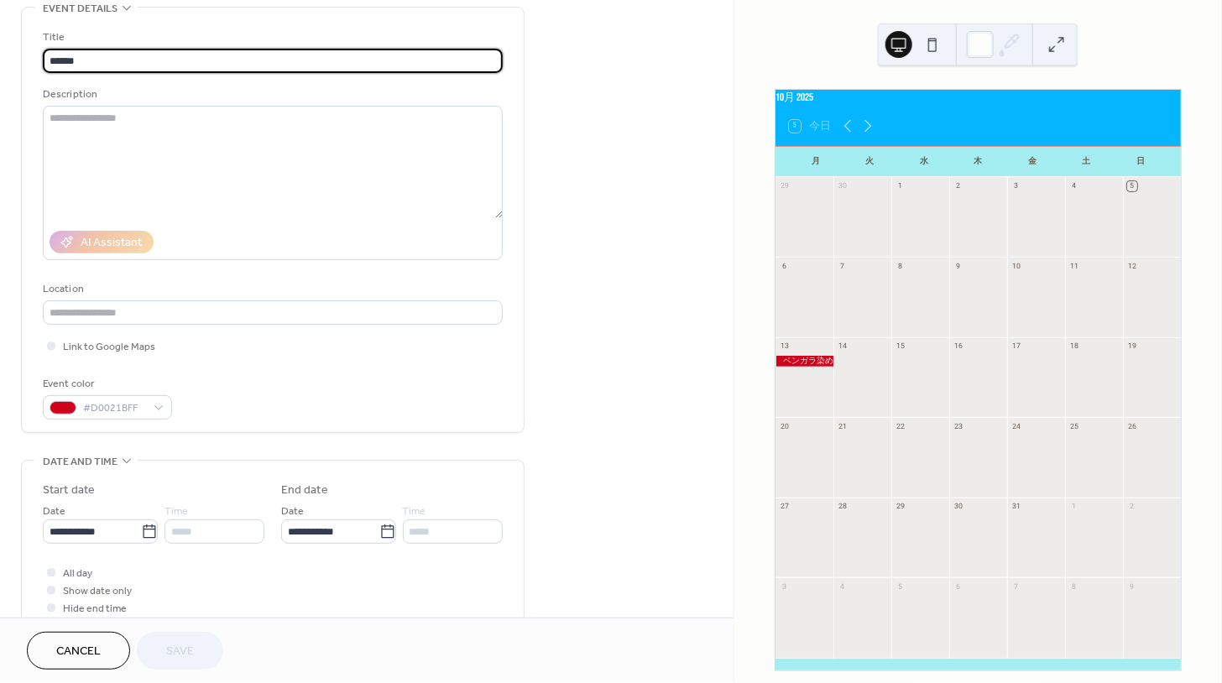
scroll to position [91, 0]
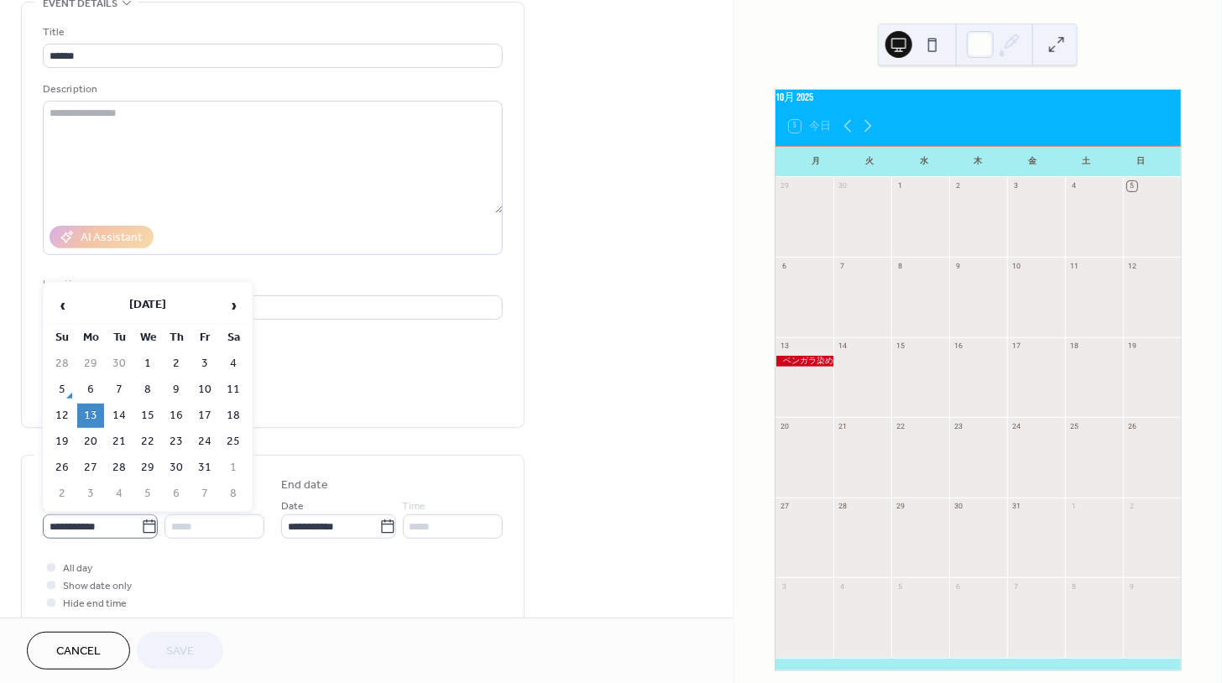
click at [144, 528] on icon at bounding box center [149, 527] width 17 height 17
click at [141, 528] on input "**********" at bounding box center [92, 526] width 98 height 24
click at [237, 310] on span "›" at bounding box center [233, 306] width 25 height 34
click at [236, 367] on td "1" at bounding box center [233, 364] width 27 height 24
type input "**********"
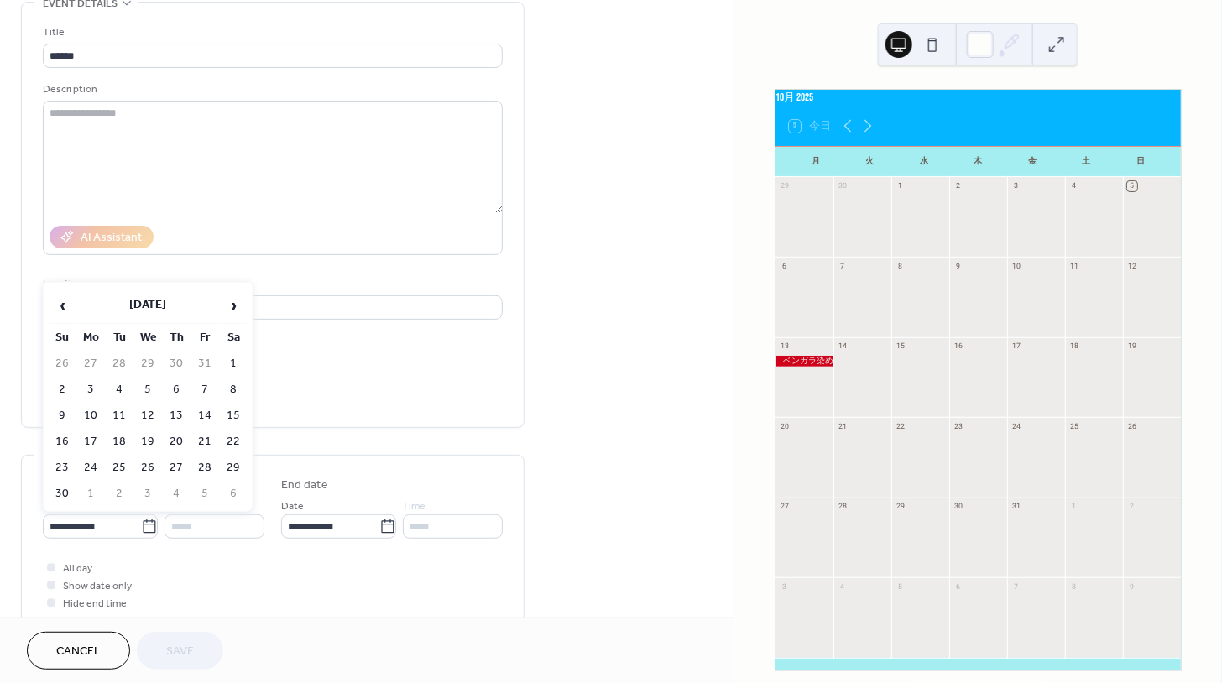
type input "**********"
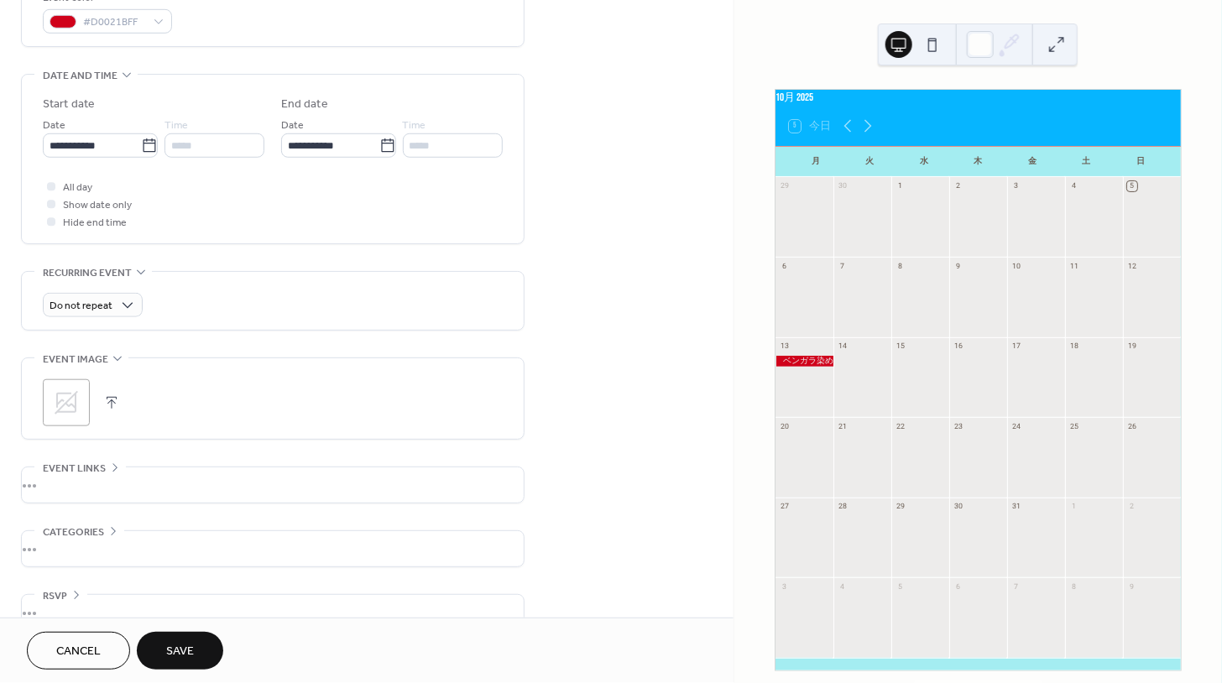
scroll to position [499, 0]
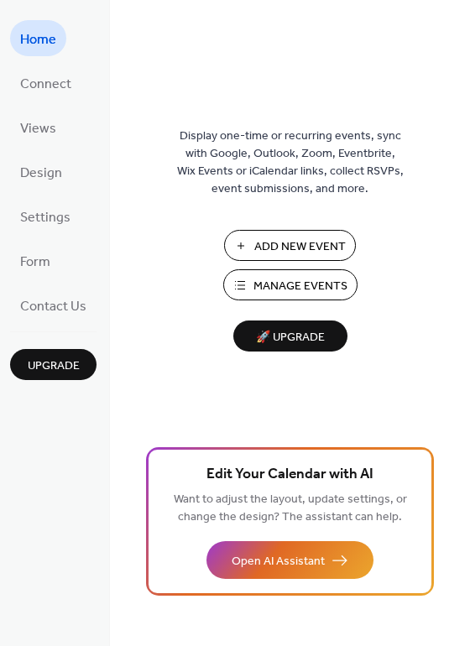
click at [334, 243] on span "Add New Event" at bounding box center [299, 247] width 91 height 18
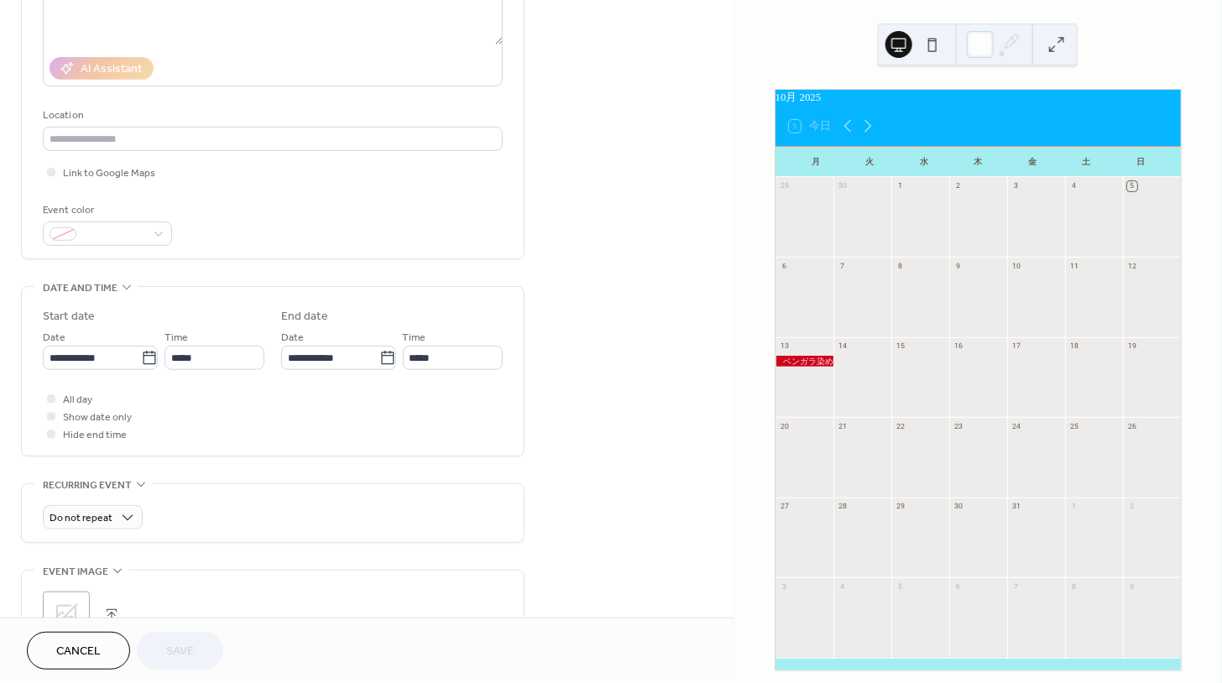
scroll to position [285, 0]
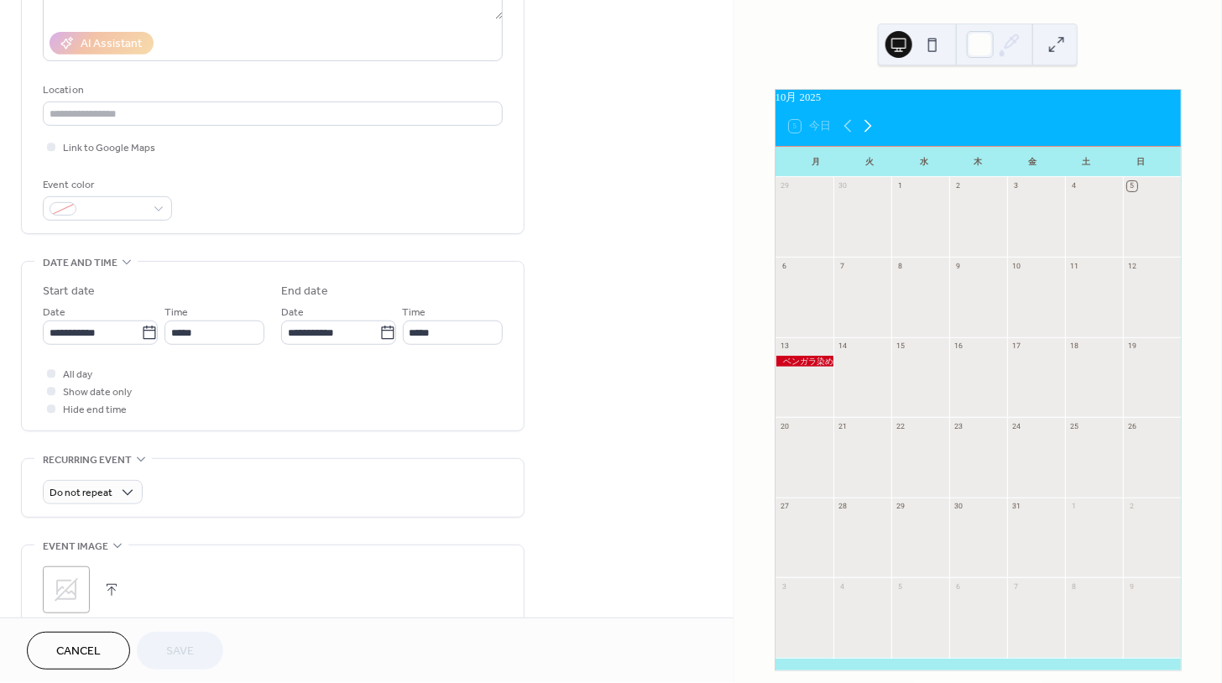
click at [865, 136] on icon at bounding box center [868, 126] width 20 height 20
click at [842, 132] on icon at bounding box center [848, 126] width 20 height 20
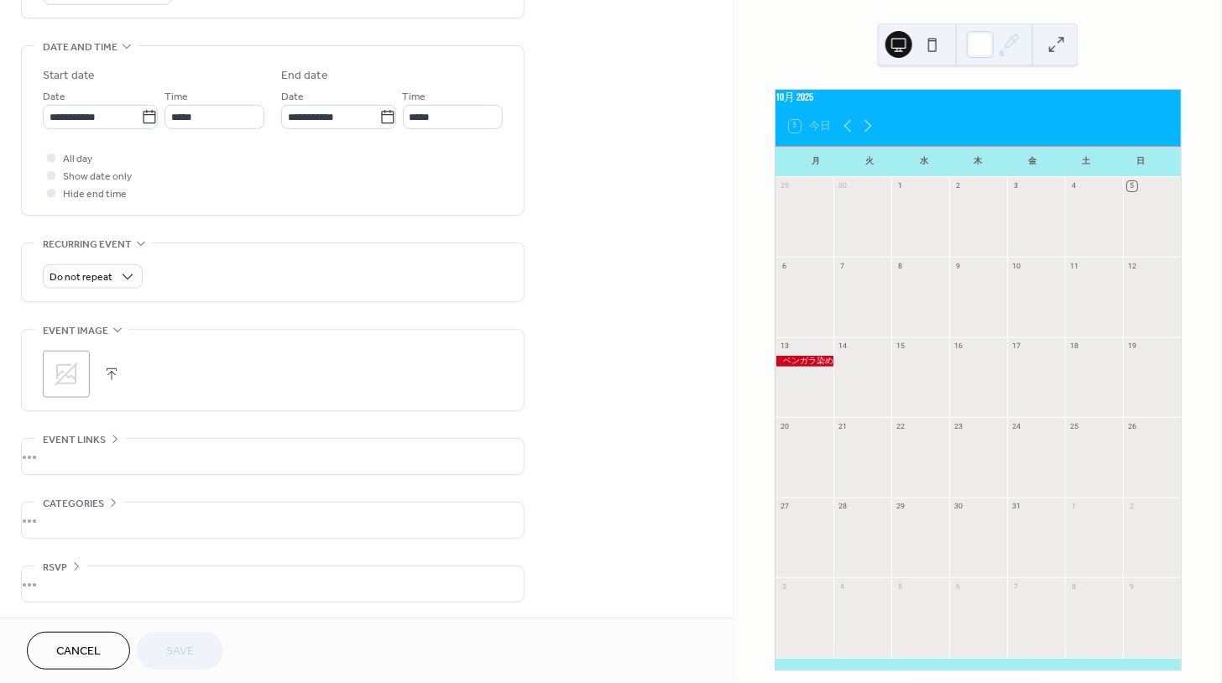
scroll to position [432, 0]
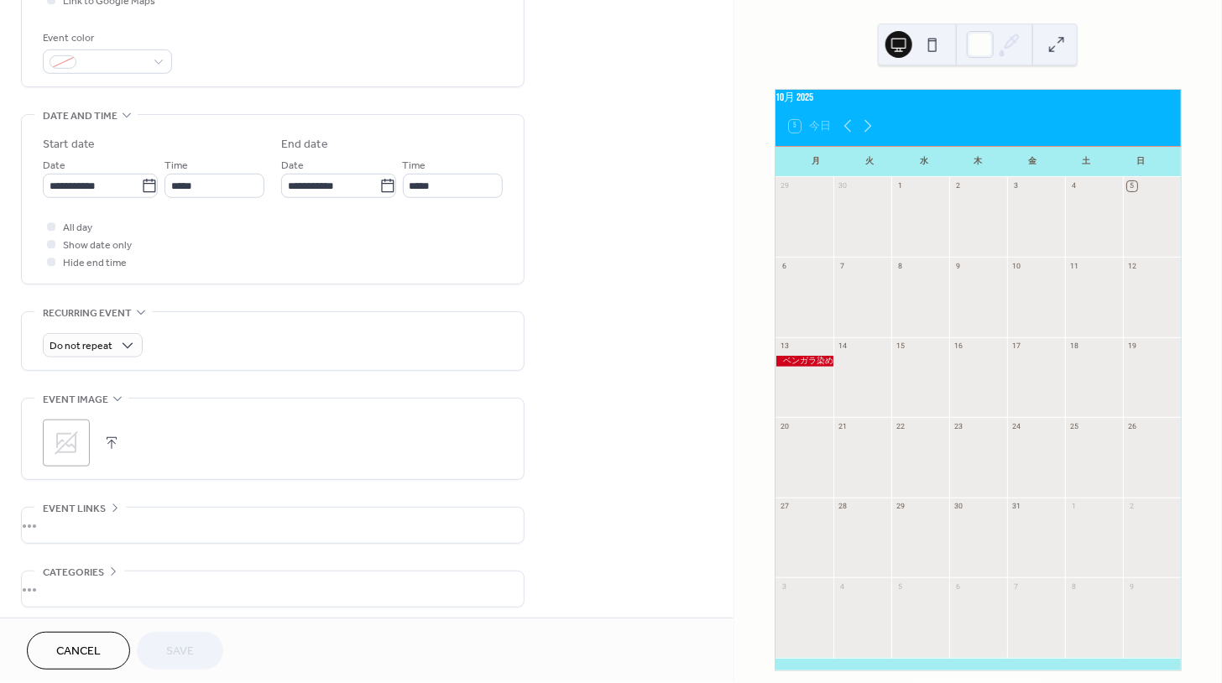
click at [808, 356] on div "13" at bounding box center [804, 346] width 58 height 18
click at [812, 367] on div at bounding box center [804, 361] width 58 height 11
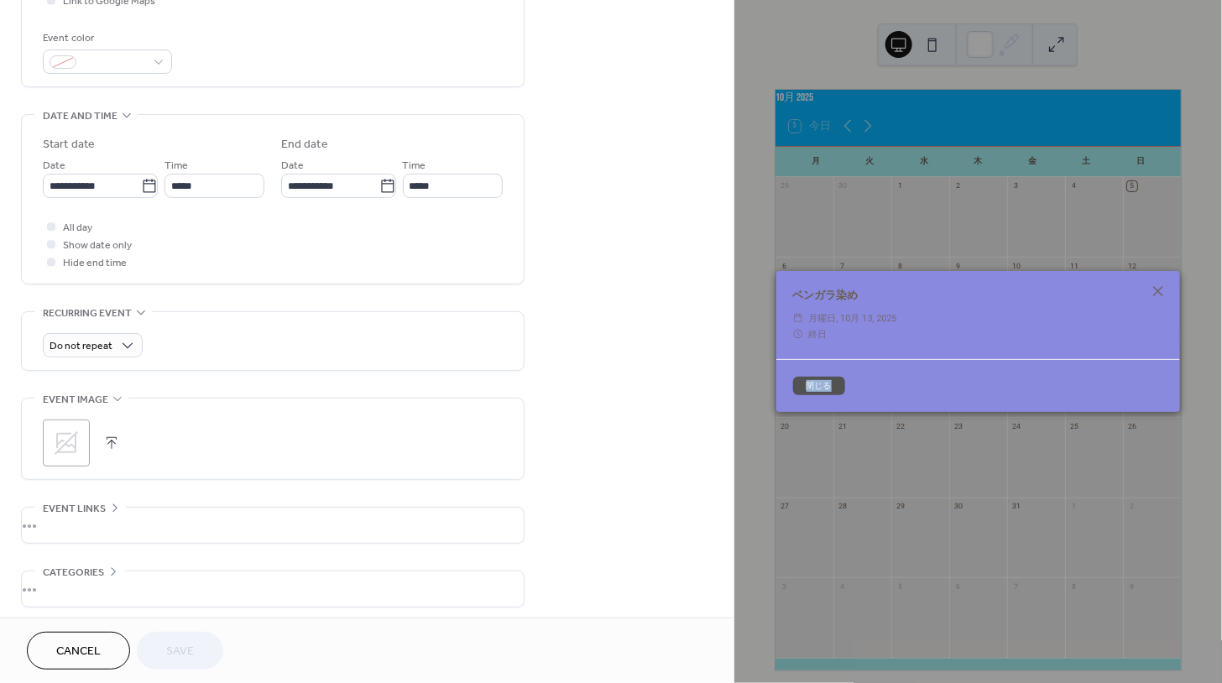
click at [812, 371] on div "閉じる" at bounding box center [978, 385] width 404 height 53
click at [1162, 292] on icon at bounding box center [1158, 291] width 20 height 20
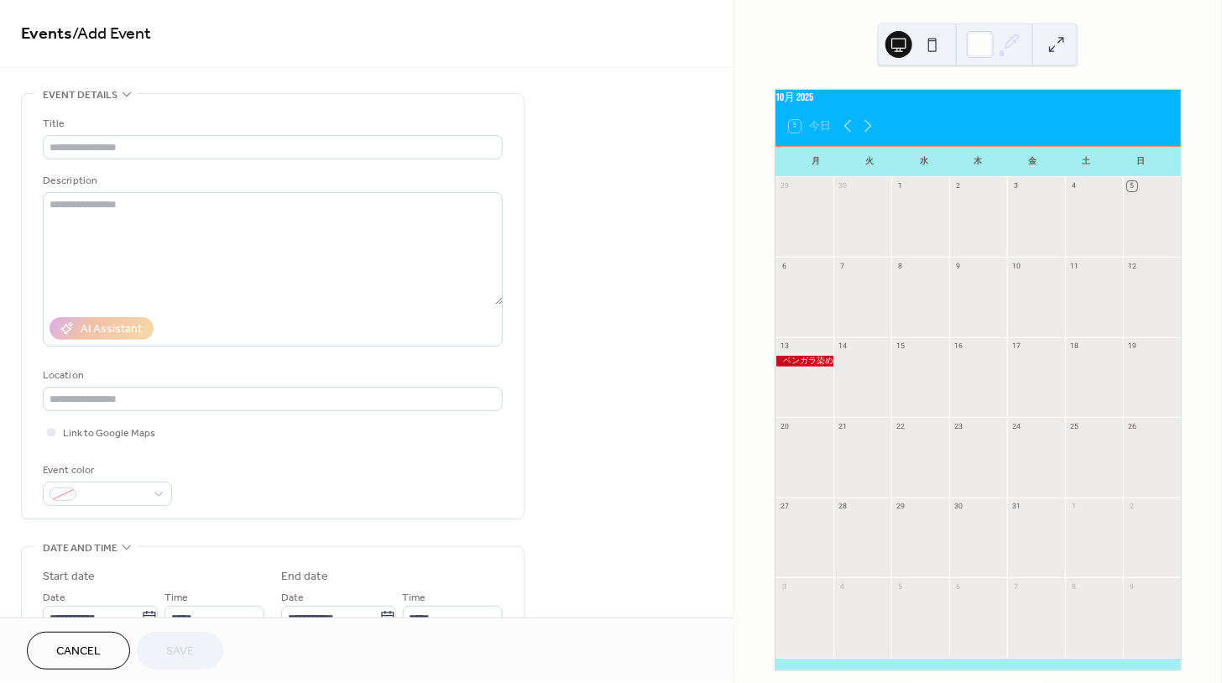
scroll to position [0, 0]
click at [104, 88] on span "Event details" at bounding box center [80, 95] width 75 height 18
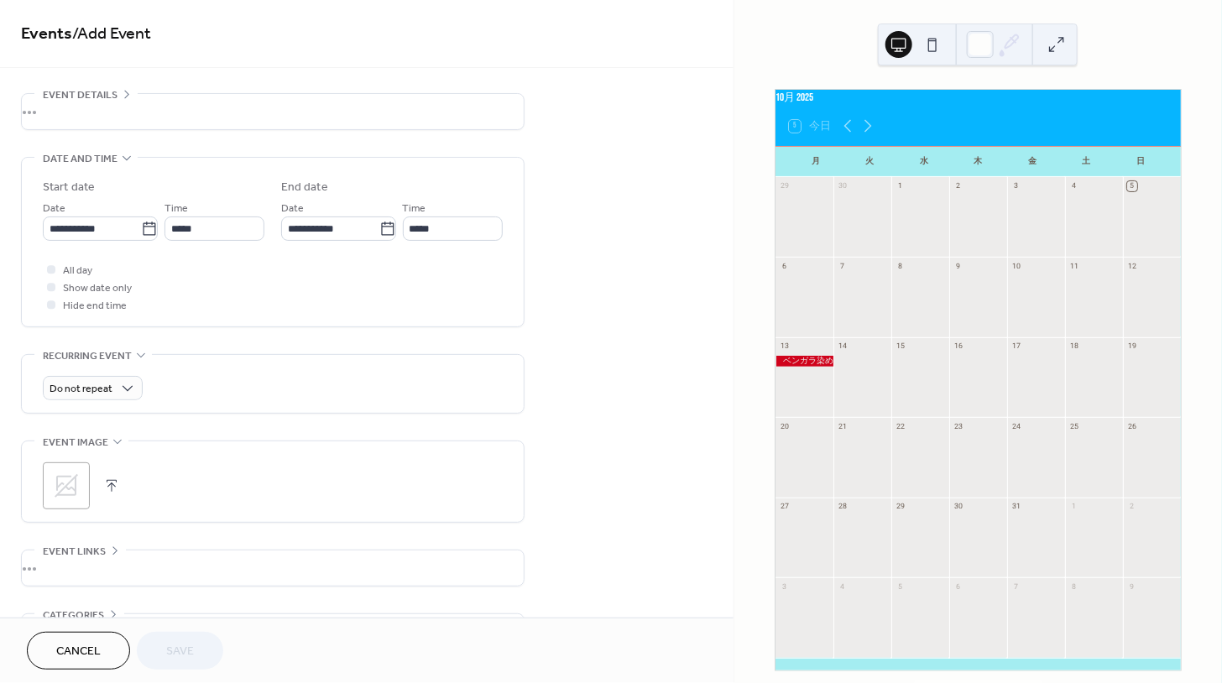
scroll to position [34, 0]
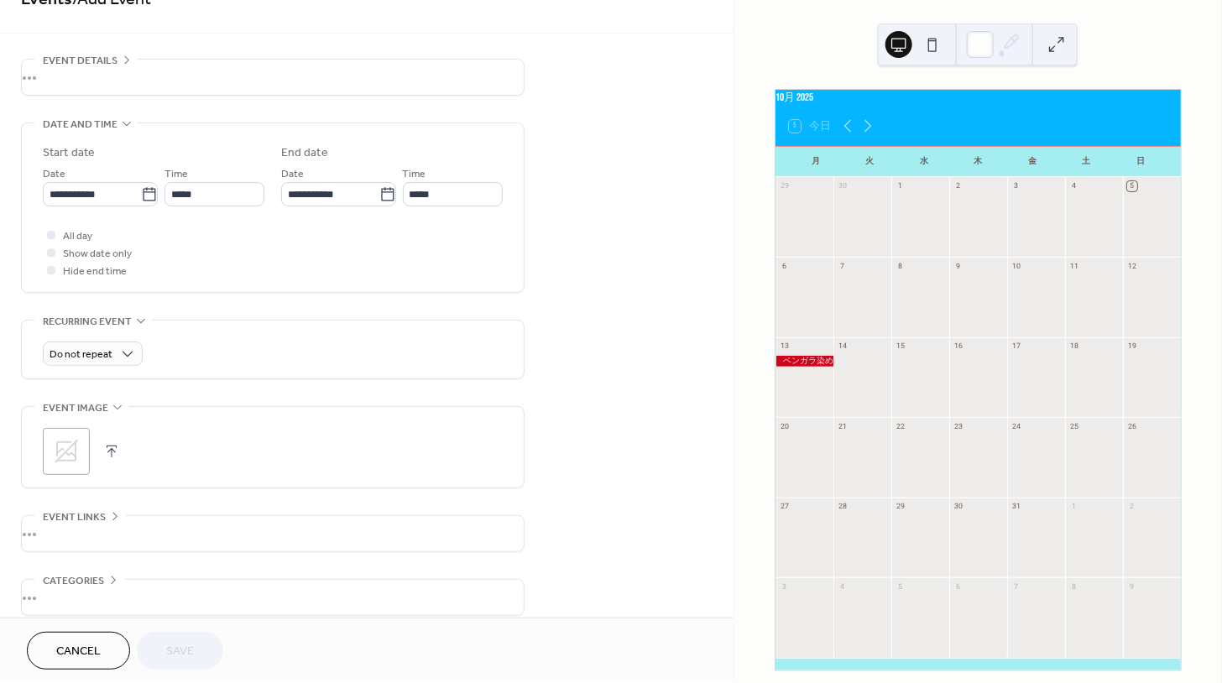
click at [51, 639] on button "Cancel" at bounding box center [78, 651] width 103 height 38
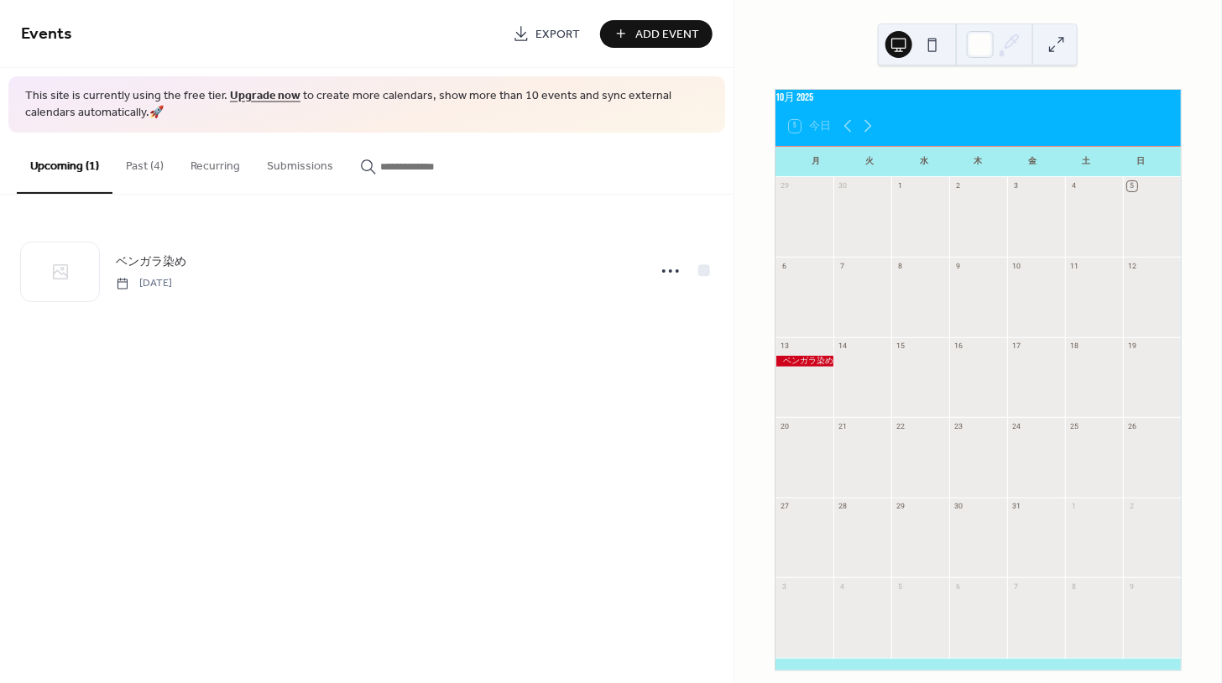
click at [141, 169] on button "Past (4)" at bounding box center [144, 163] width 65 height 60
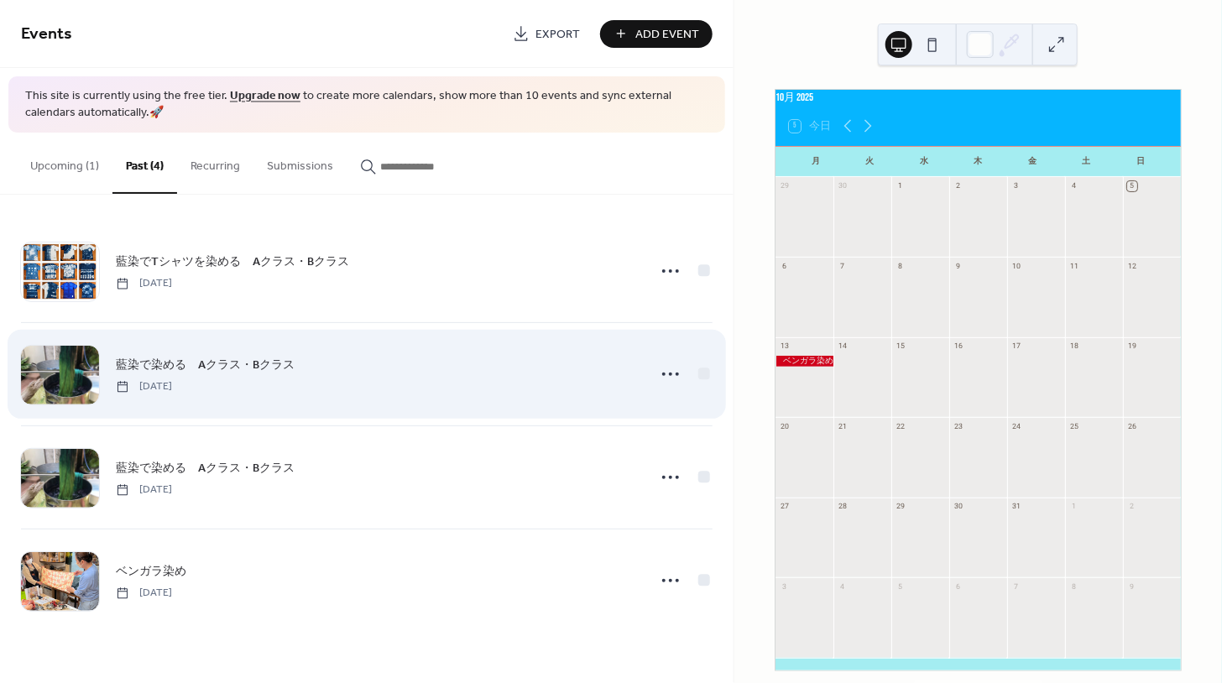
click at [652, 368] on div "藍染で染める　Aクラス・Bクラス [DATE]" at bounding box center [366, 374] width 691 height 102
click at [665, 371] on icon at bounding box center [670, 374] width 27 height 27
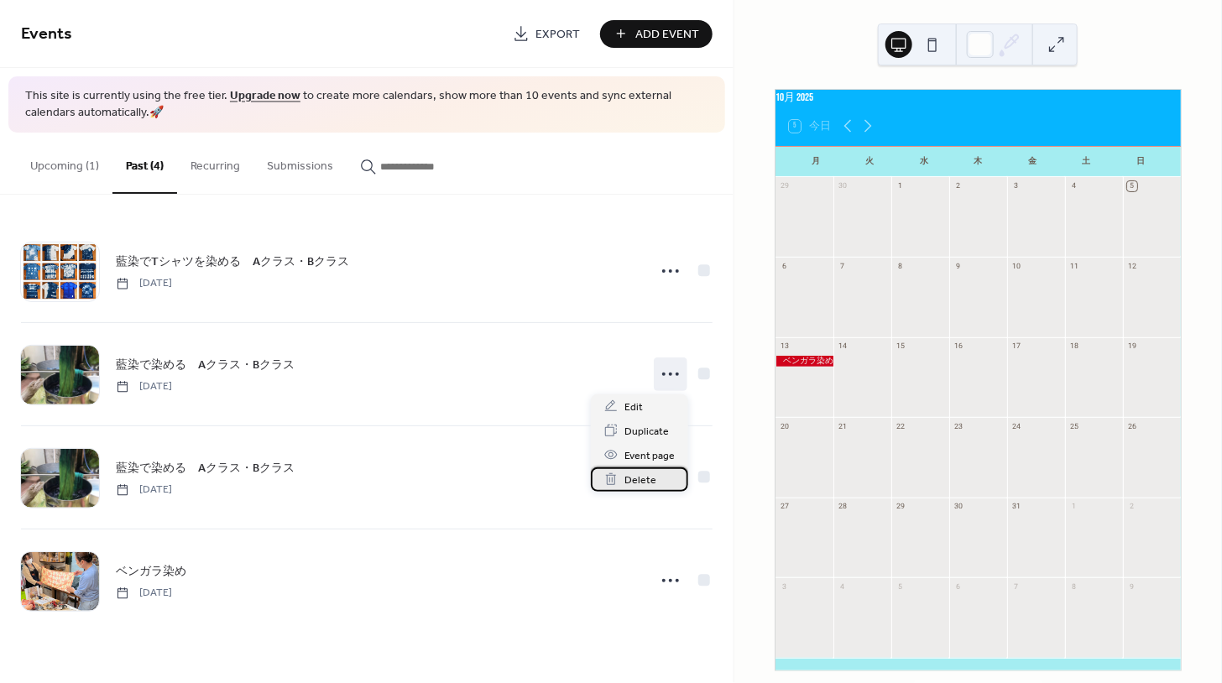
click at [655, 478] on div "Delete" at bounding box center [639, 479] width 97 height 24
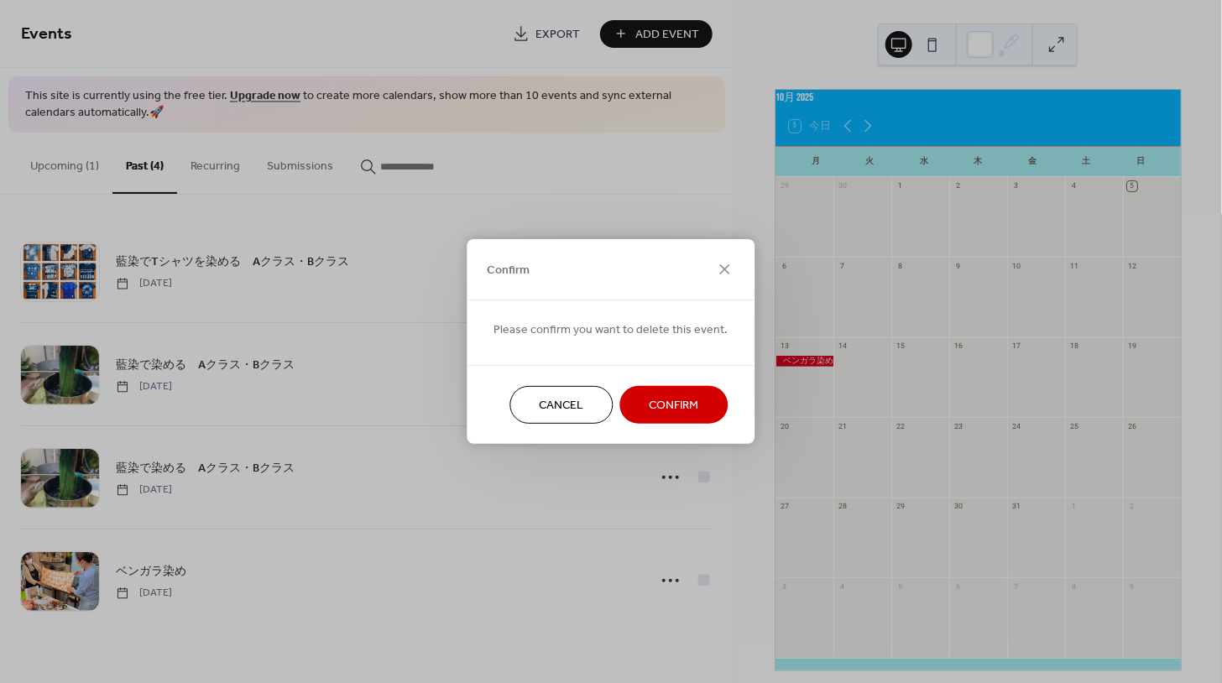
click at [650, 406] on span "Confirm" at bounding box center [675, 407] width 50 height 18
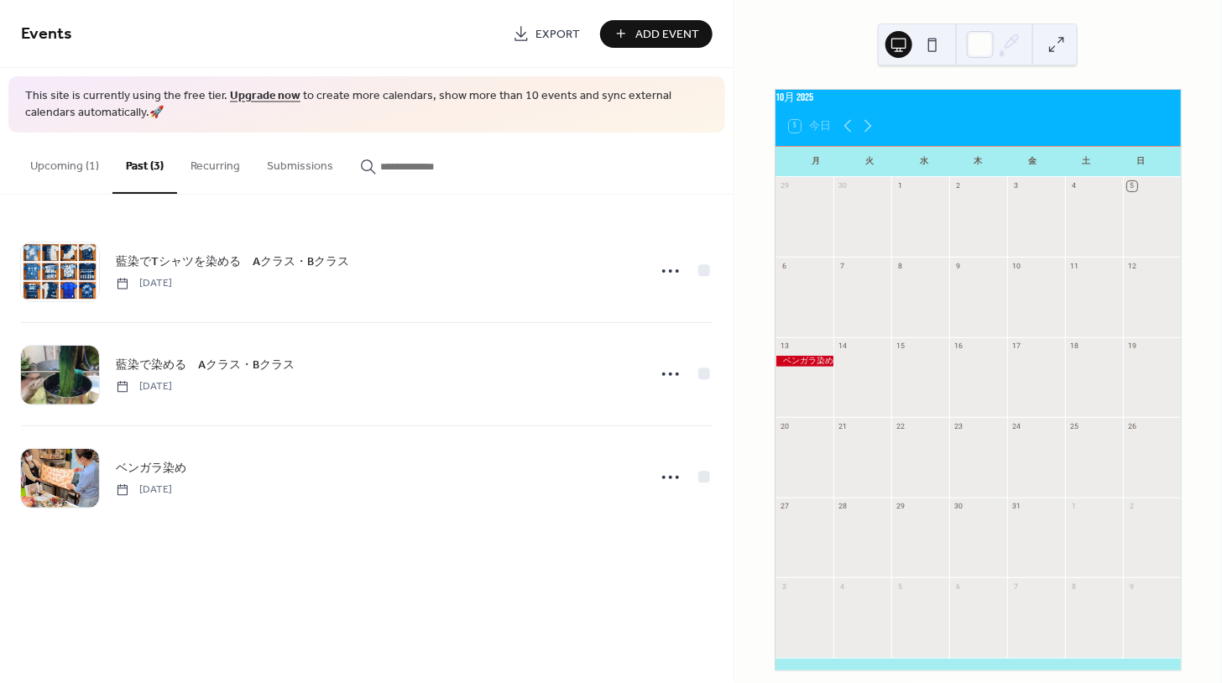
click at [75, 166] on button "Upcoming (1)" at bounding box center [65, 163] width 96 height 60
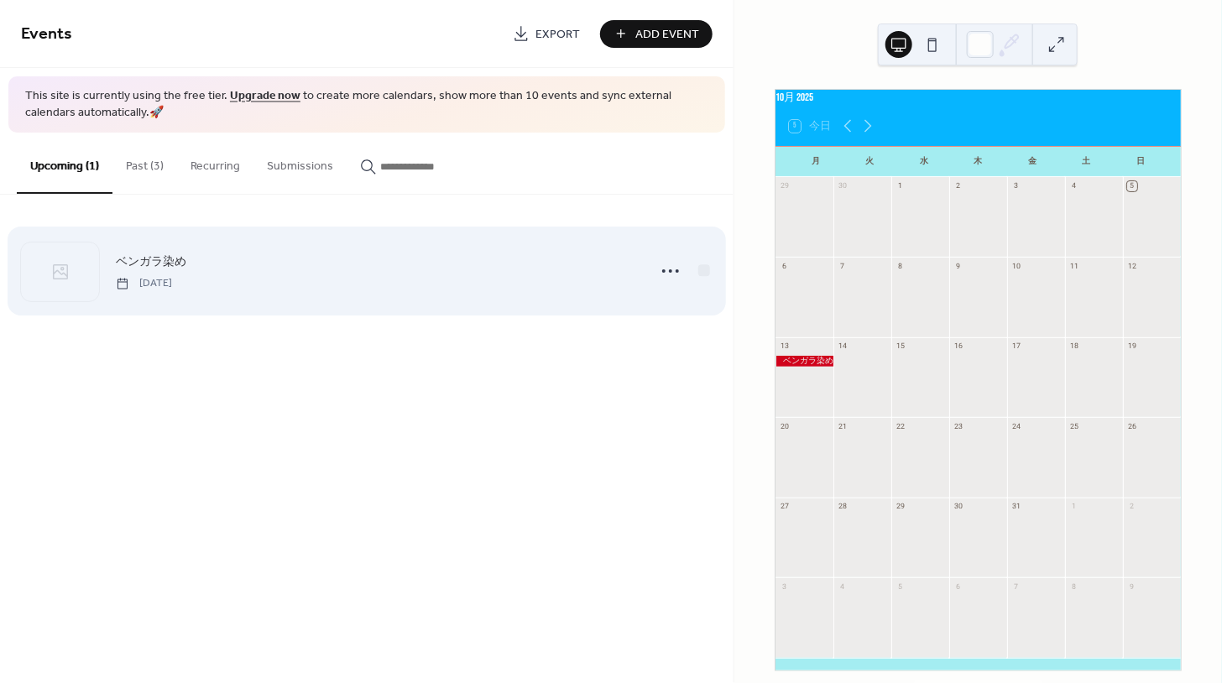
click at [149, 262] on span "ベンガラ染め" at bounding box center [151, 262] width 70 height 18
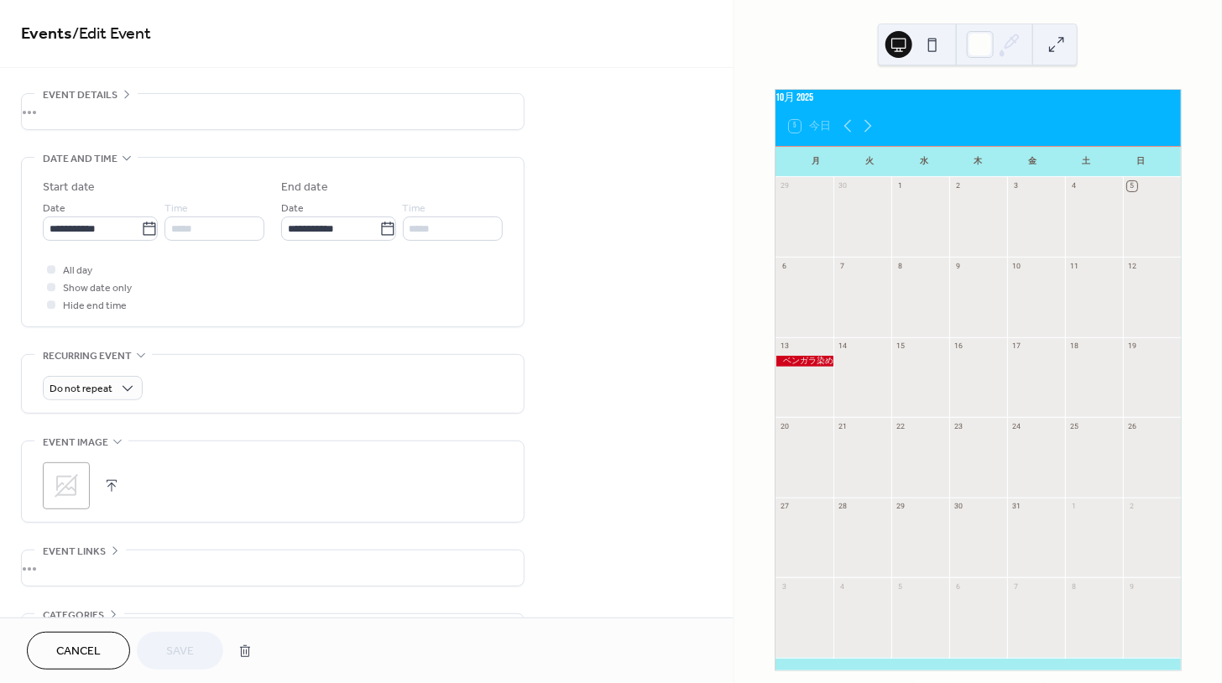
scroll to position [54, 0]
drag, startPoint x: 664, startPoint y: 275, endPoint x: 650, endPoint y: 271, distance: 14.1
click at [664, 275] on div "**********" at bounding box center [366, 412] width 733 height 638
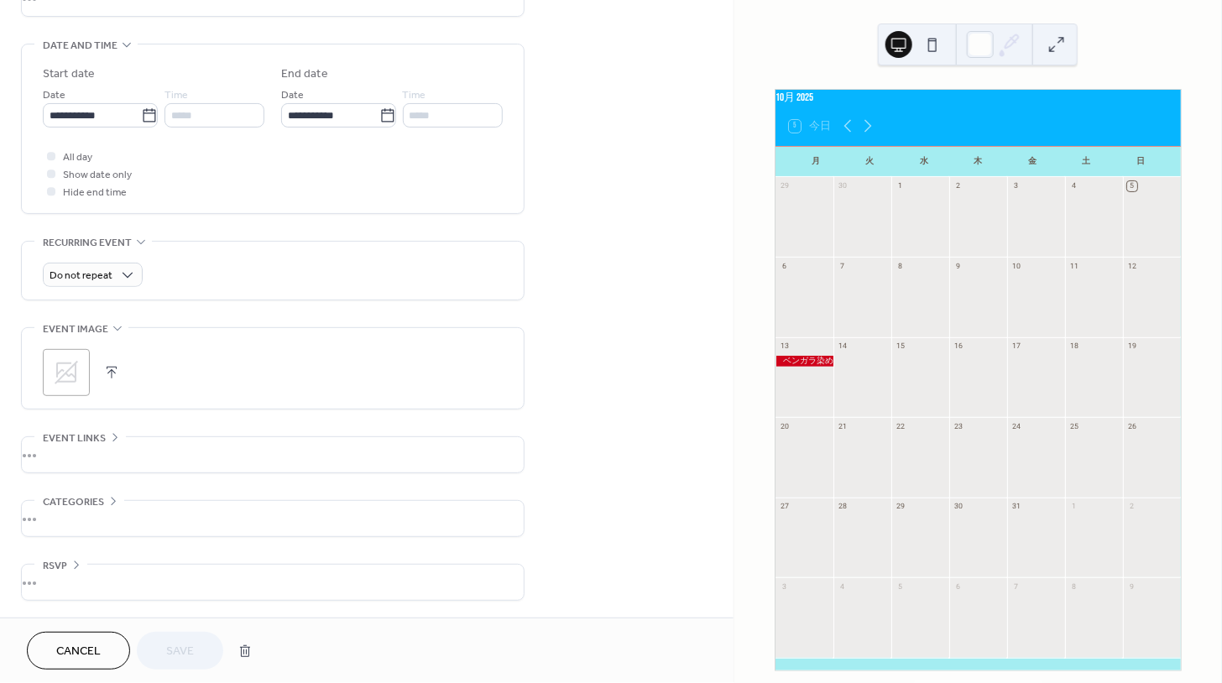
scroll to position [112, 0]
click at [75, 650] on span "Cancel" at bounding box center [78, 653] width 44 height 18
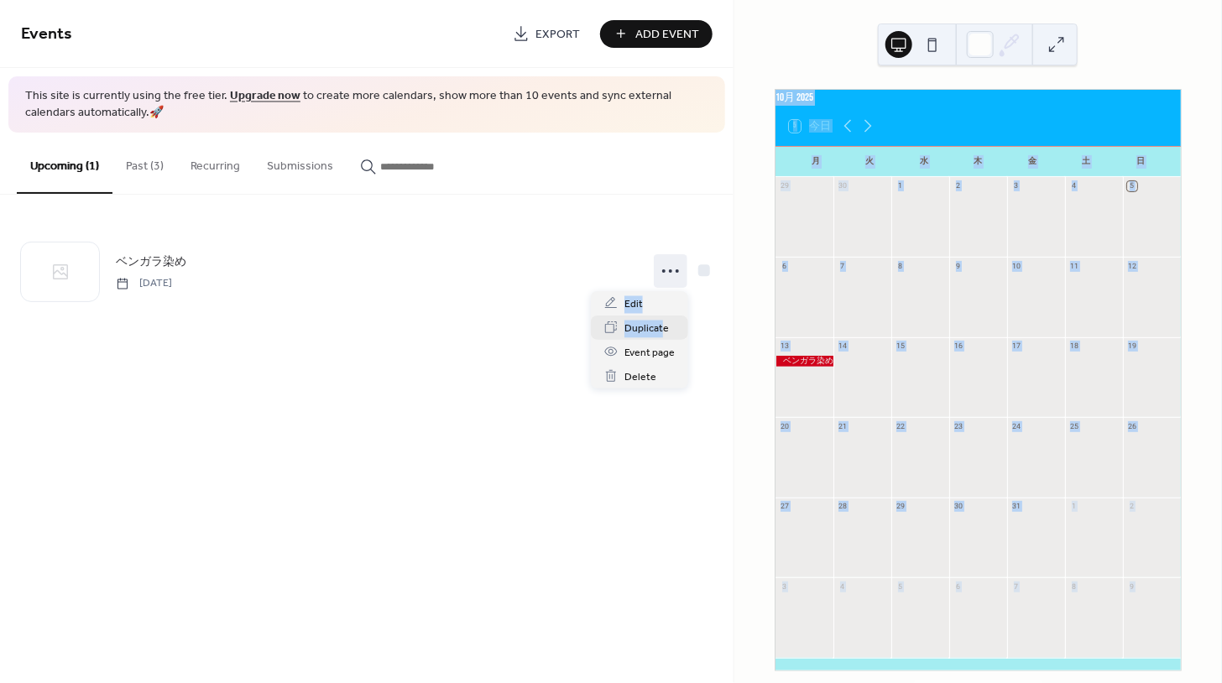
drag, startPoint x: 674, startPoint y: 270, endPoint x: 662, endPoint y: 328, distance: 59.1
click at [662, 328] on body "Events Export Add Event This site is currently using the free tier. Upgrade now…" at bounding box center [611, 341] width 1222 height 683
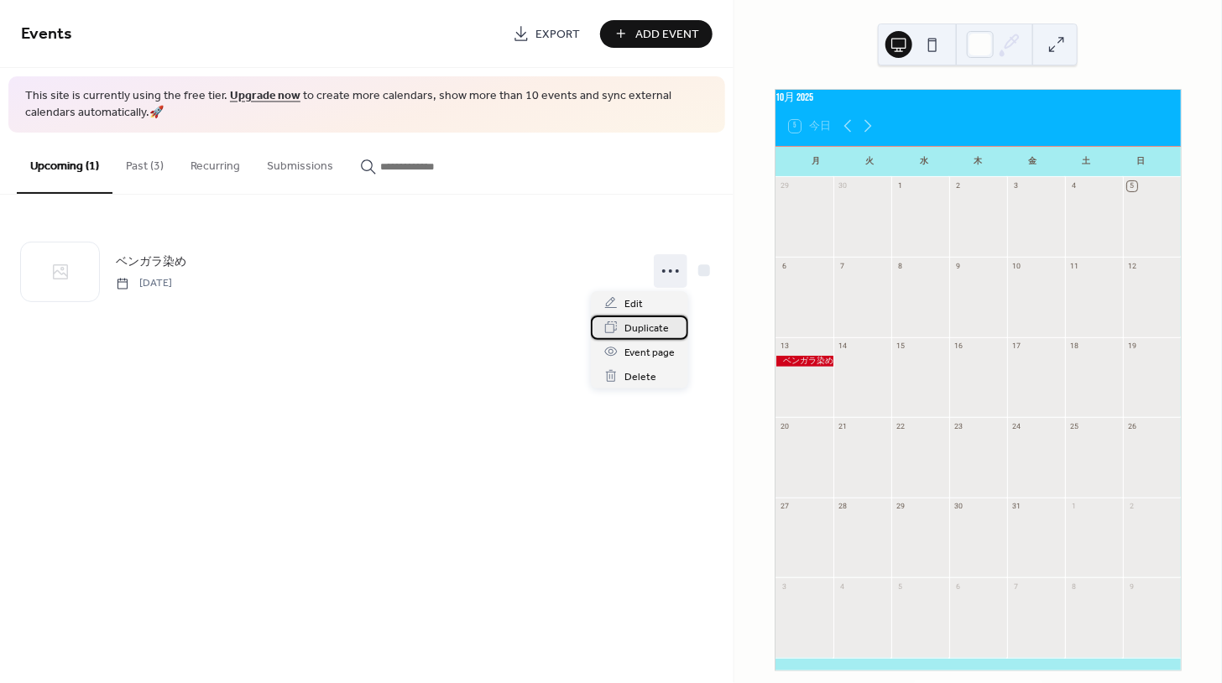
click at [611, 323] on icon at bounding box center [610, 327] width 13 height 13
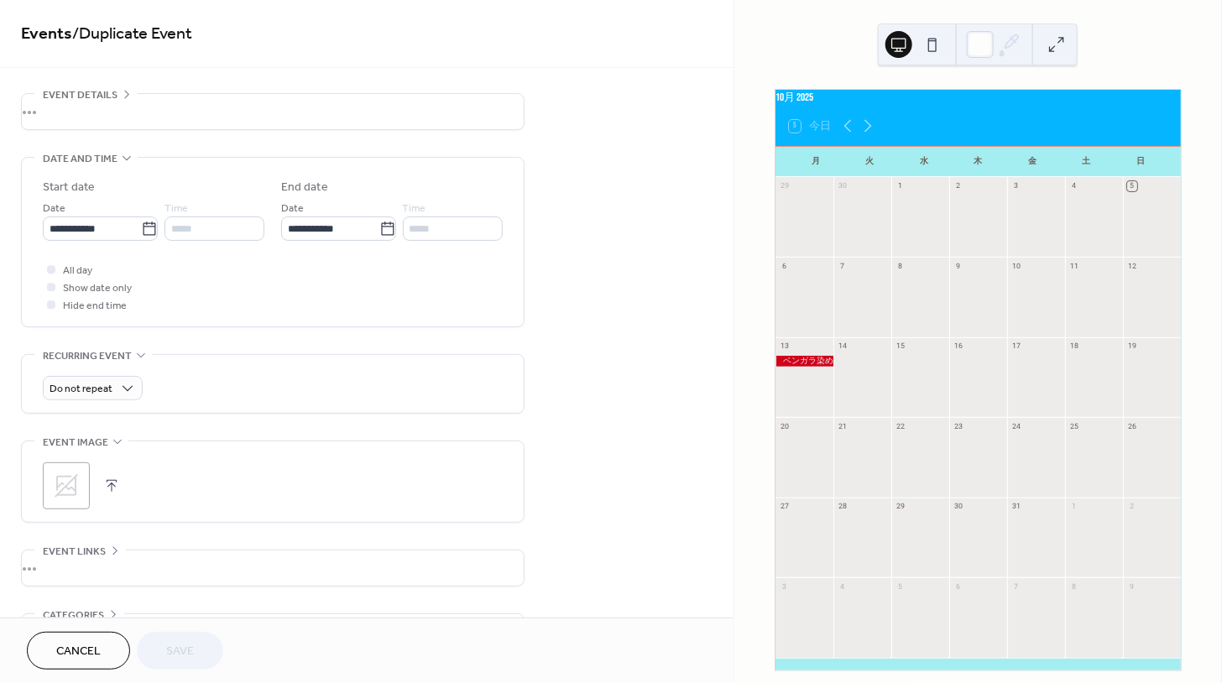
scroll to position [54, 0]
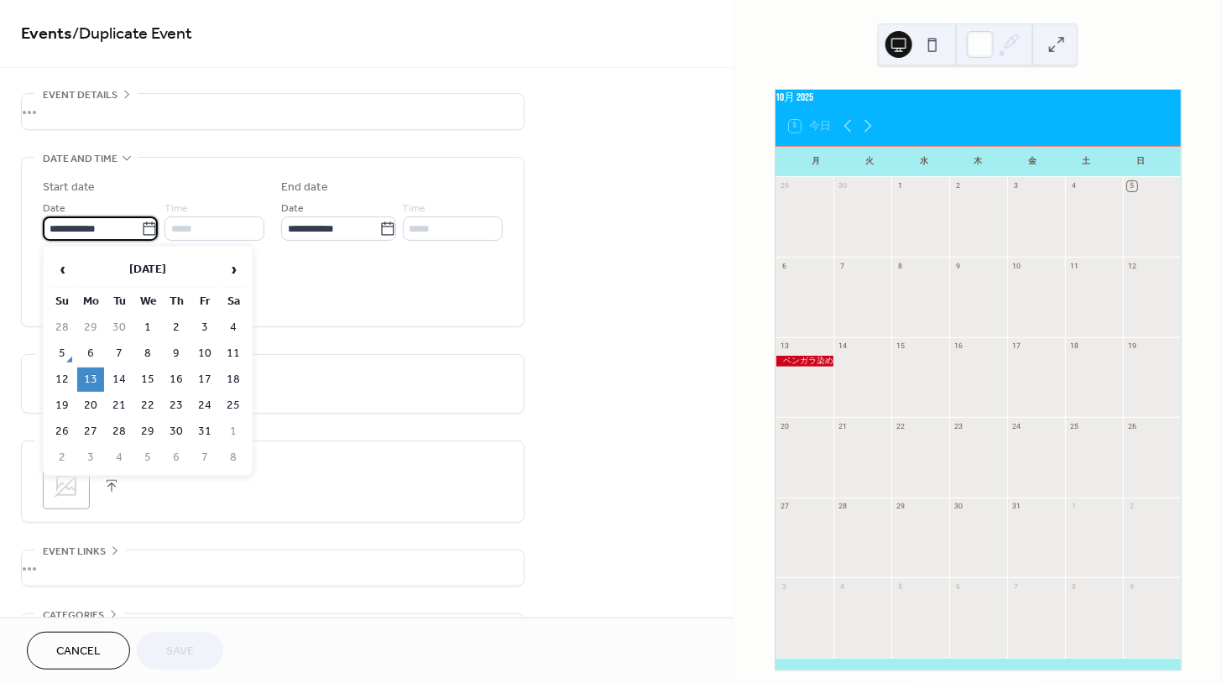
click at [114, 227] on input "**********" at bounding box center [92, 229] width 98 height 24
click at [232, 274] on span "›" at bounding box center [233, 270] width 25 height 34
click at [227, 320] on td "1" at bounding box center [233, 328] width 27 height 24
type input "**********"
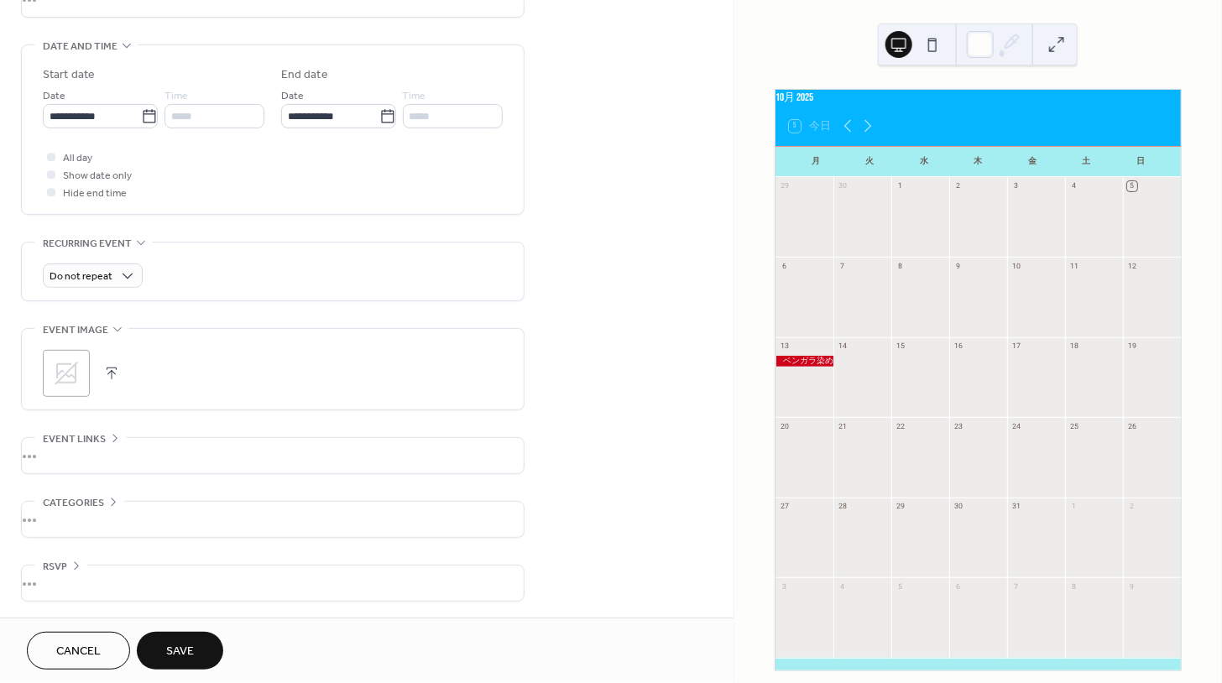
scroll to position [112, 0]
click at [180, 644] on span "Save" at bounding box center [180, 653] width 28 height 18
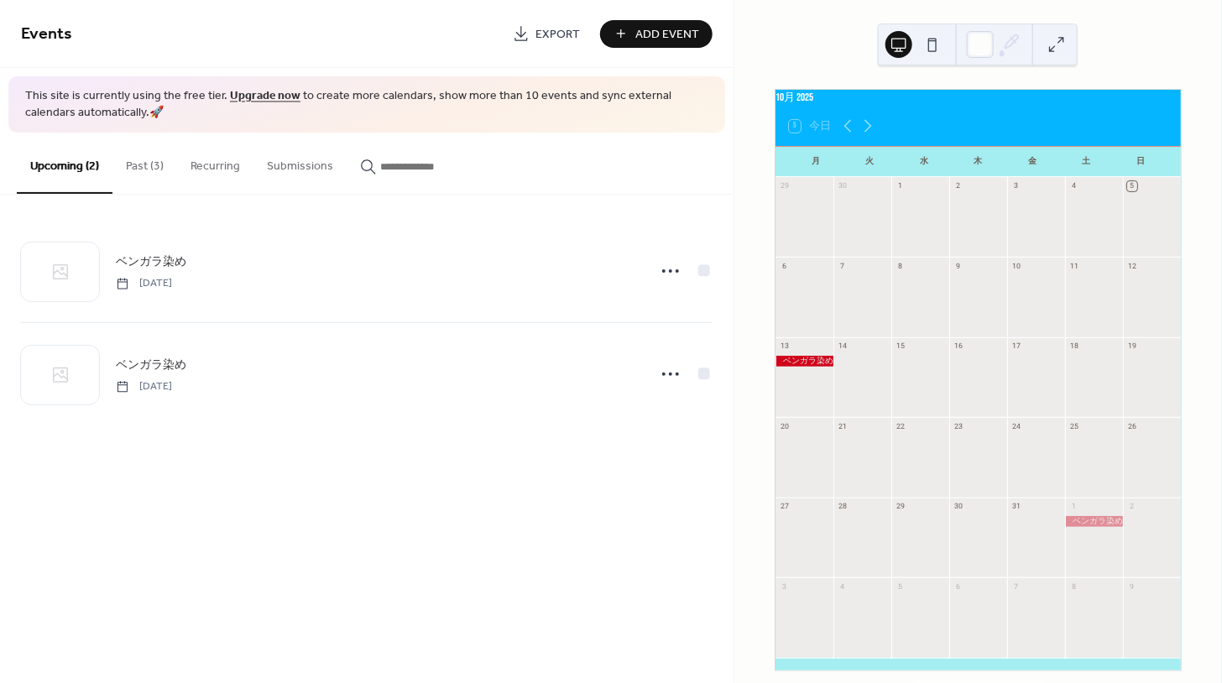
click at [455, 39] on span "Events" at bounding box center [260, 35] width 479 height 34
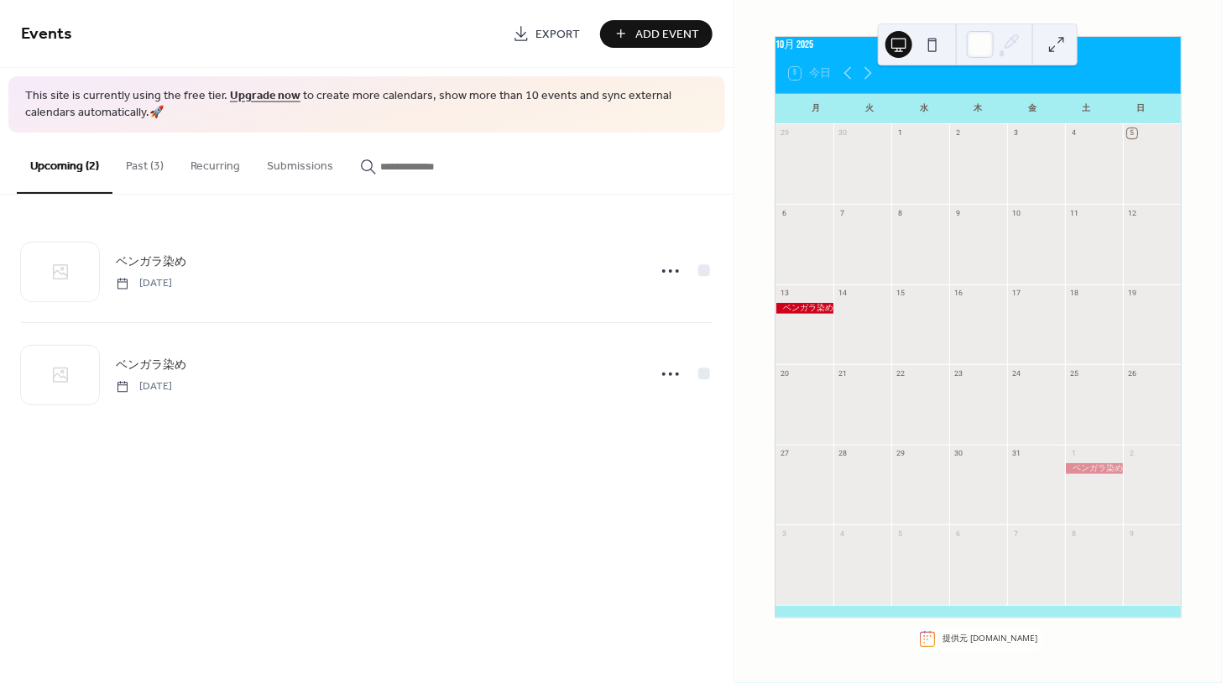
scroll to position [62, 0]
